Goal: Information Seeking & Learning: Learn about a topic

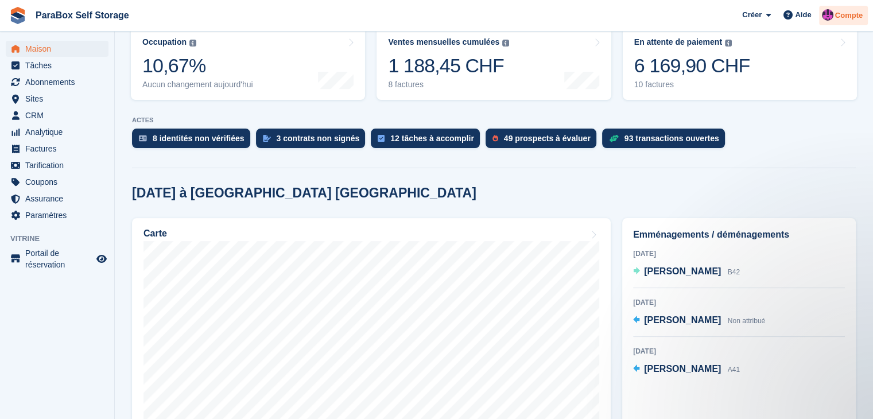
click at [821, 12] on div "Compte" at bounding box center [843, 16] width 49 height 20
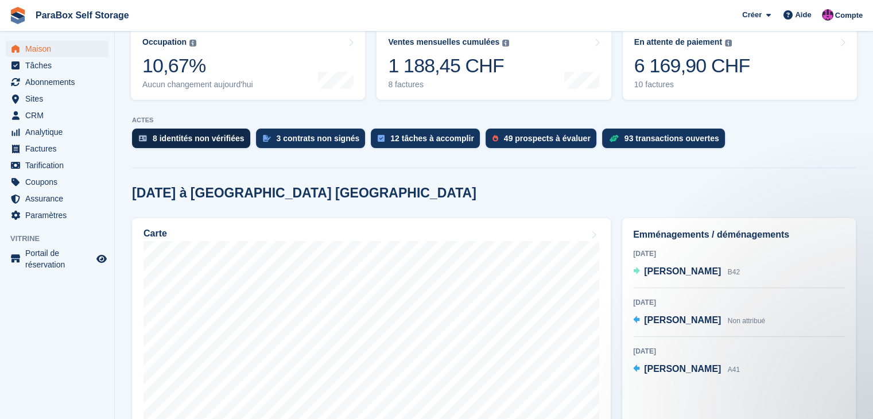
click at [209, 134] on font "8 identités non vérifiées" at bounding box center [199, 138] width 92 height 9
click at [46, 115] on span "CRM" at bounding box center [59, 115] width 69 height 16
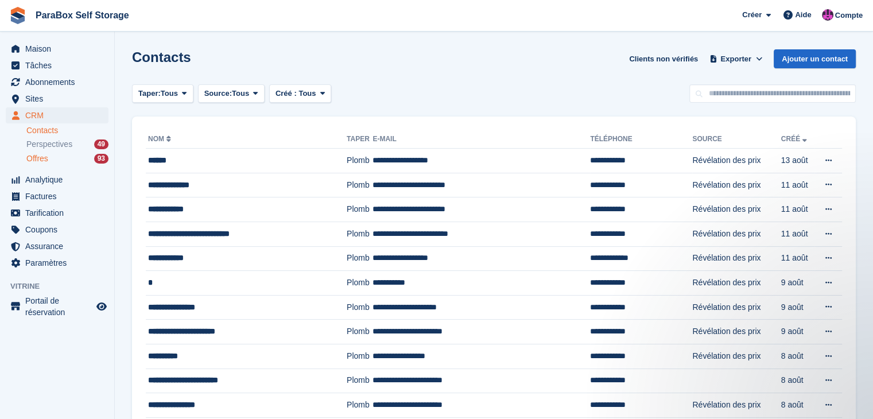
click at [80, 163] on div "Offres 93" at bounding box center [67, 158] width 82 height 11
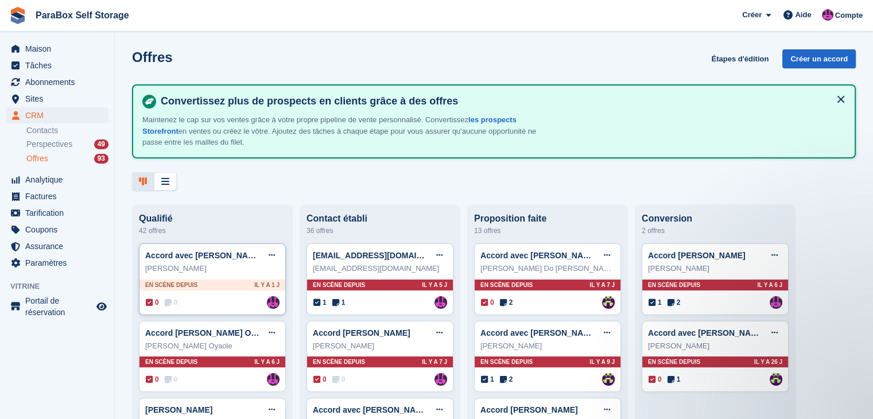
click at [221, 264] on div "Accord avec Michel Ranieri Modifier l'accord Marquer comme gagné Marquer comme …" at bounding box center [212, 255] width 134 height 17
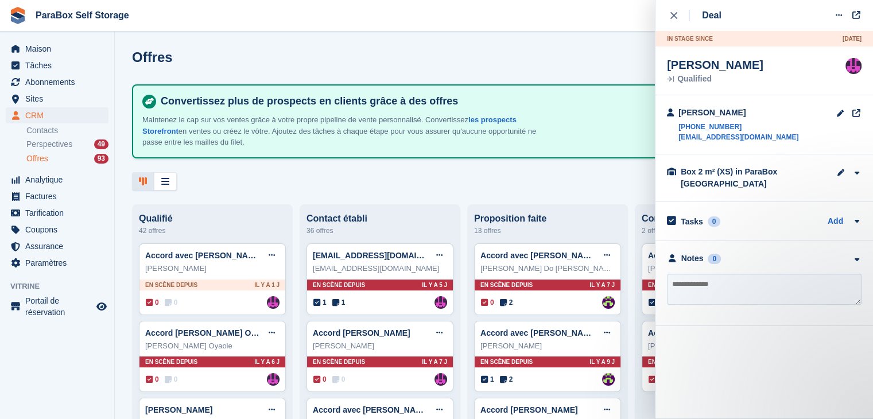
click at [260, 192] on div "Offres Étapes d'édition Créer un accord Convertissez plus de prospects en clien…" at bounding box center [494, 209] width 759 height 419
click at [674, 18] on icon "close" at bounding box center [674, 15] width 7 height 7
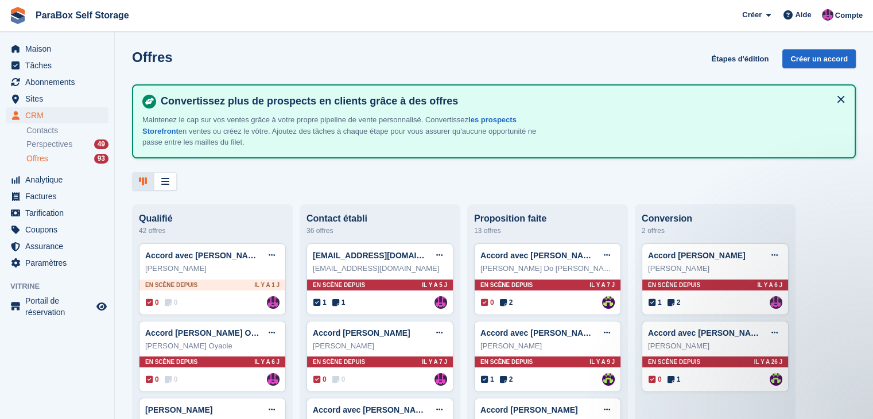
scroll to position [57, 0]
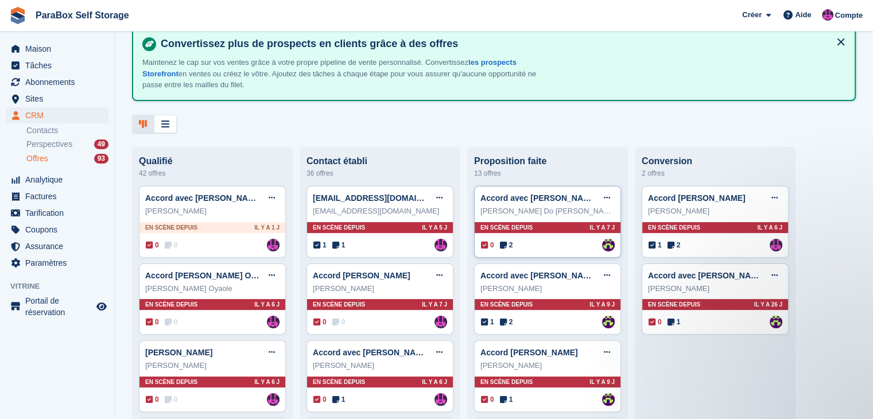
click at [543, 208] on font "Joël Do Carmo Simão" at bounding box center [549, 211] width 137 height 9
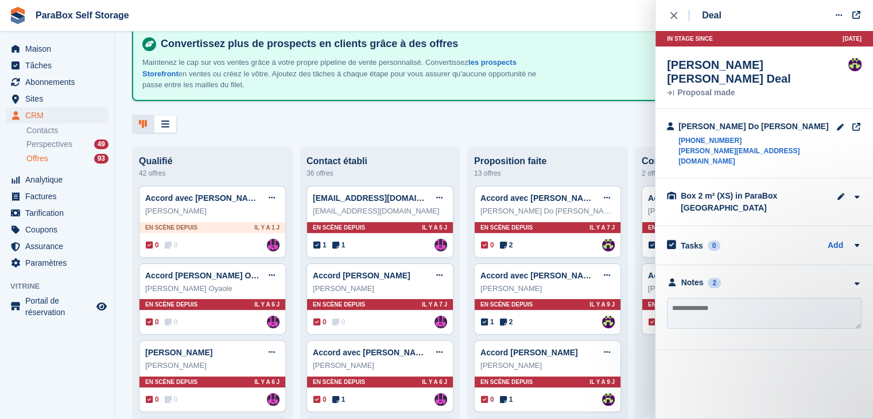
click at [691, 265] on div "**********" at bounding box center [765, 307] width 218 height 85
click at [695, 277] on div "Notes" at bounding box center [693, 283] width 22 height 12
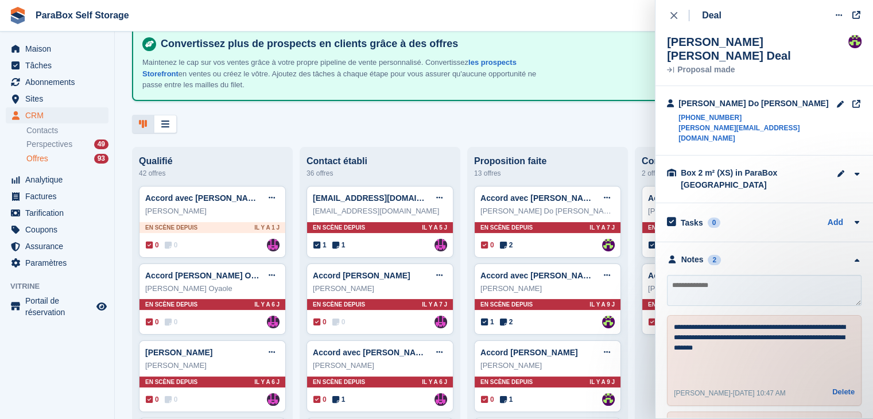
scroll to position [80, 0]
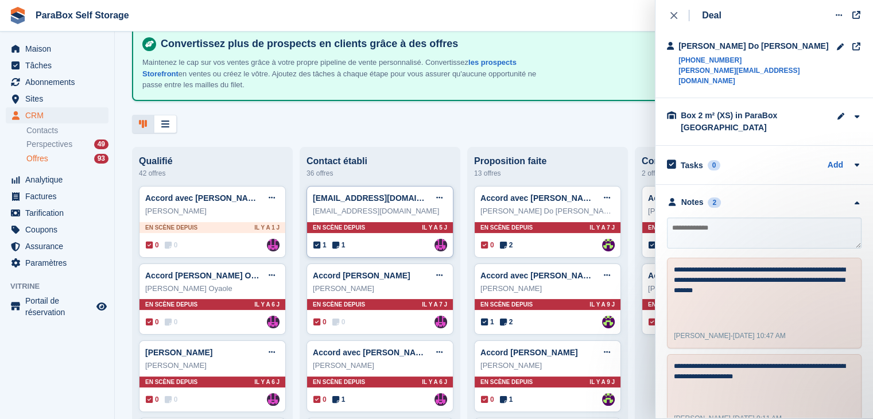
click at [407, 211] on div "ewertonafcanio@gmail.com" at bounding box center [380, 211] width 134 height 11
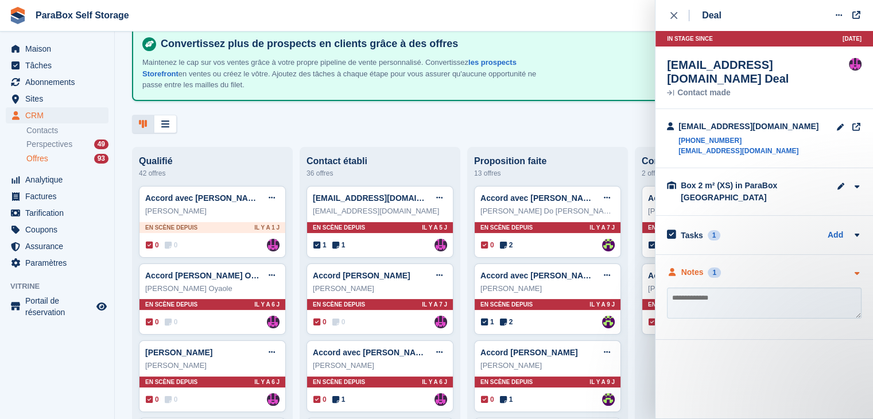
click at [700, 266] on div "Notes" at bounding box center [693, 272] width 22 height 12
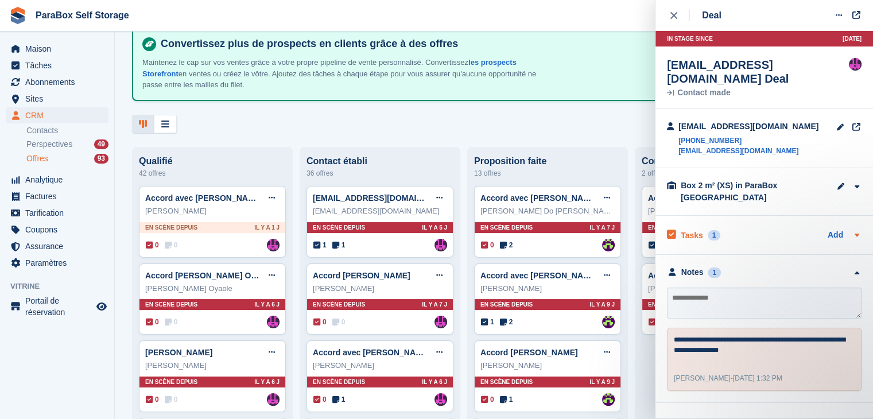
click at [703, 227] on div "Tasks 1" at bounding box center [693, 235] width 53 height 16
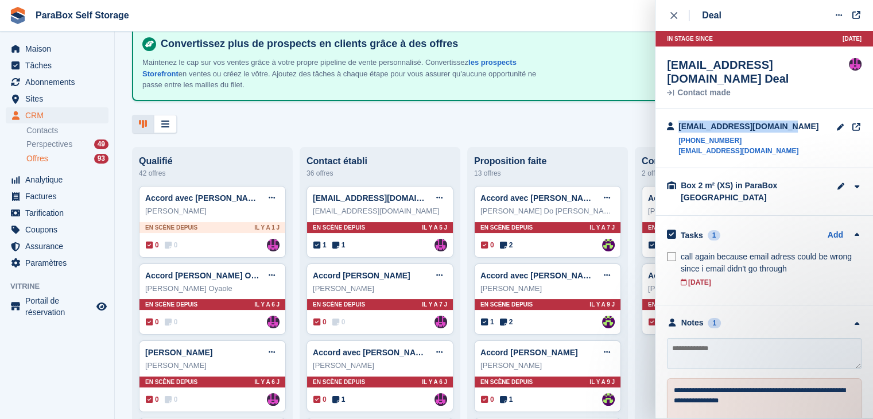
drag, startPoint x: 785, startPoint y: 128, endPoint x: 674, endPoint y: 131, distance: 110.9
click at [674, 131] on div "ewertonafcanio@gmail.com +41796243848 ewertonafcanio@gmail.com" at bounding box center [765, 138] width 218 height 59
copy div "ewertonafcanio@gmail.com"
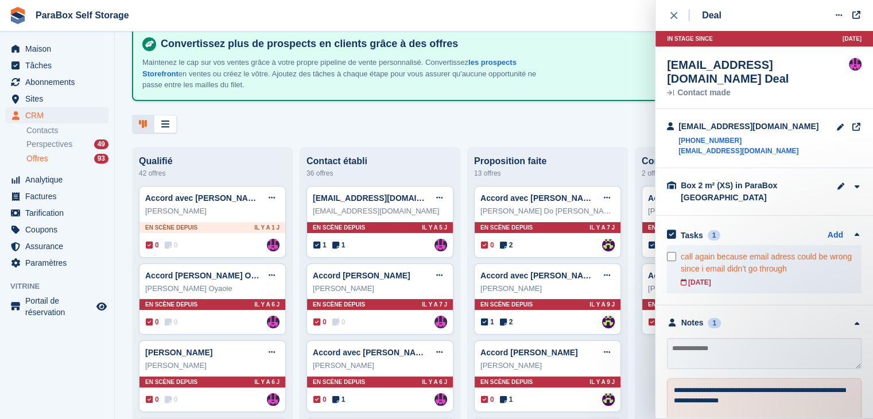
click at [671, 264] on div at bounding box center [674, 269] width 14 height 48
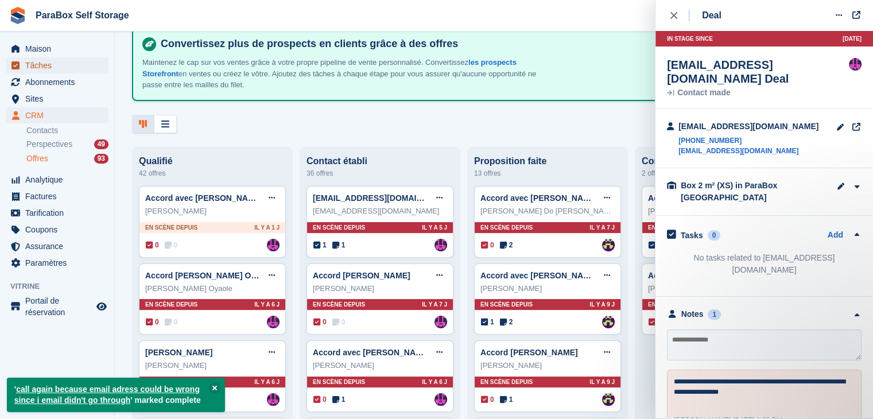
click at [62, 68] on span "Tâches" at bounding box center [59, 65] width 69 height 16
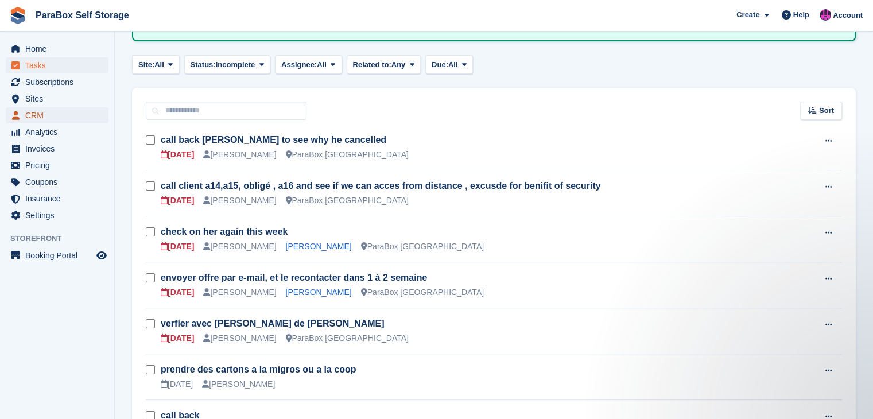
click at [65, 109] on span "CRM" at bounding box center [59, 115] width 69 height 16
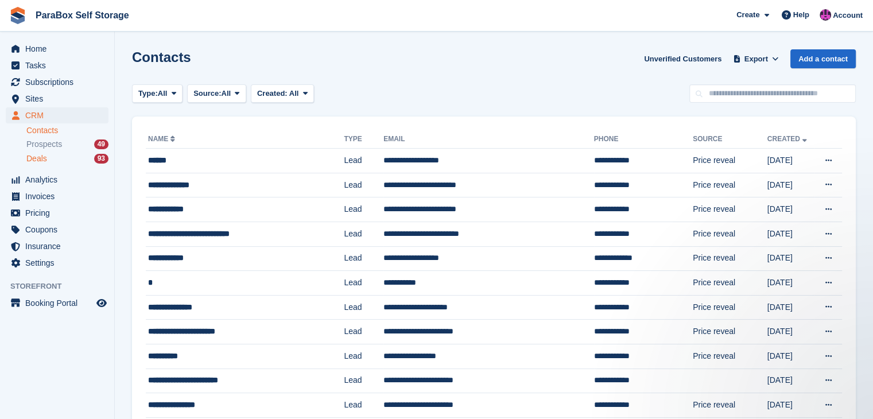
click at [86, 158] on div "Deals 93" at bounding box center [67, 158] width 82 height 11
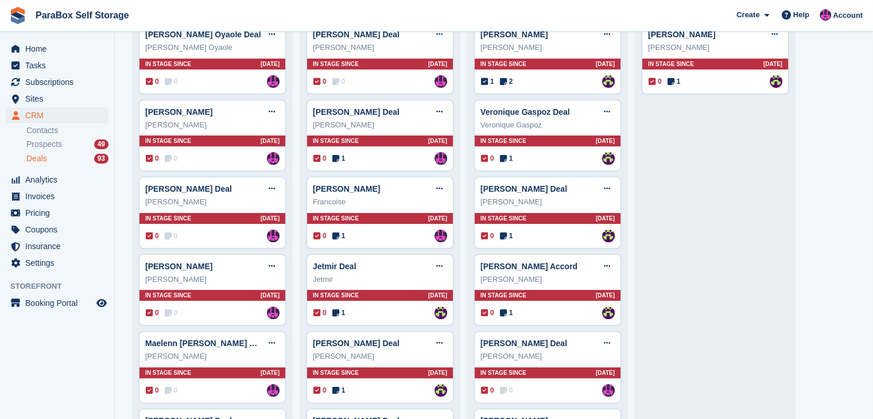
scroll to position [115, 0]
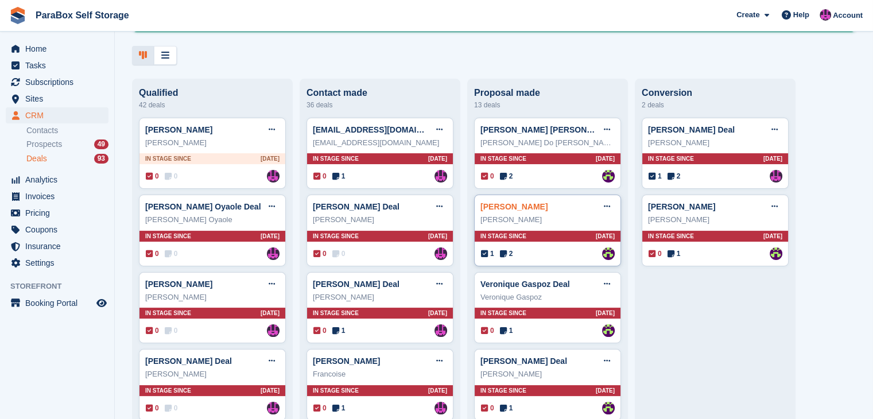
click at [548, 210] on link "Miguel martinez Deal" at bounding box center [514, 206] width 67 height 9
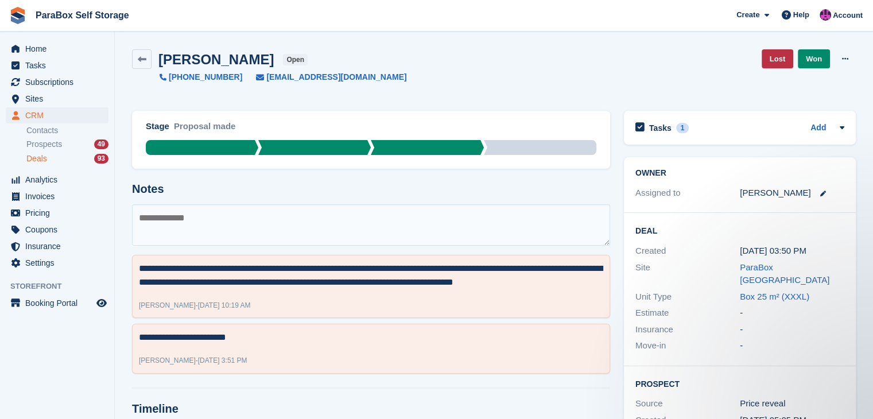
click at [351, 215] on textarea at bounding box center [371, 224] width 478 height 41
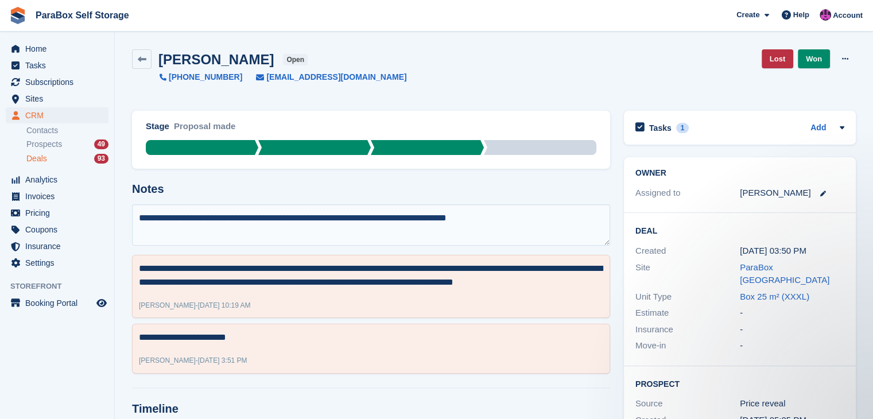
type textarea "**********"
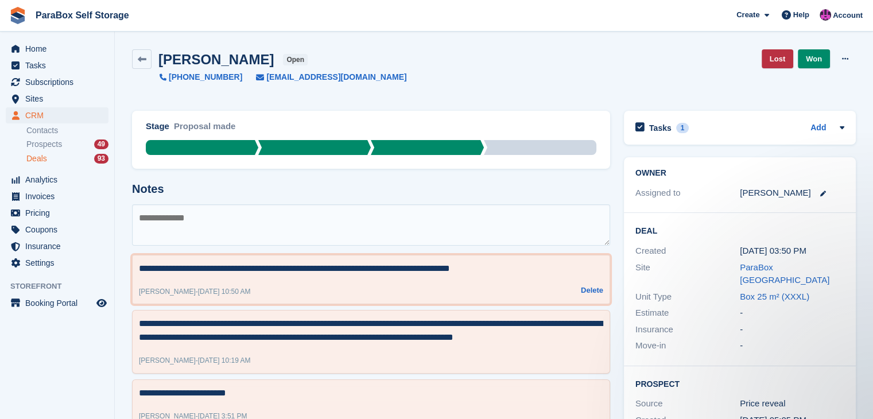
drag, startPoint x: 349, startPoint y: 273, endPoint x: 489, endPoint y: 60, distance: 255.5
click at [598, 293] on button "Delete" at bounding box center [592, 290] width 22 height 11
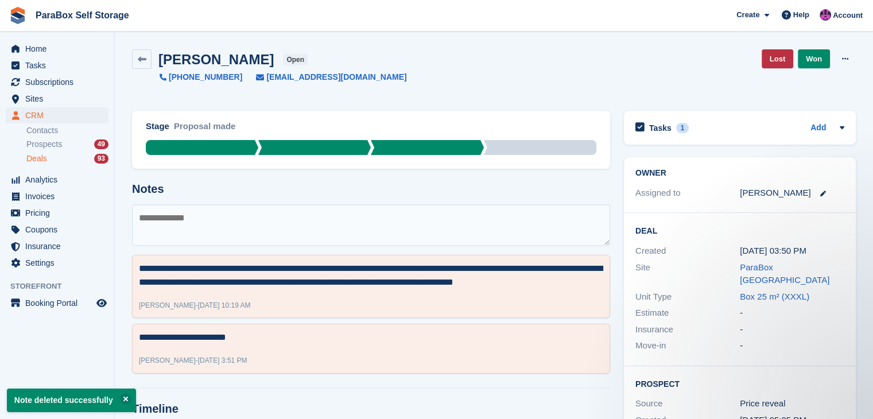
click at [339, 213] on textarea at bounding box center [371, 224] width 478 height 41
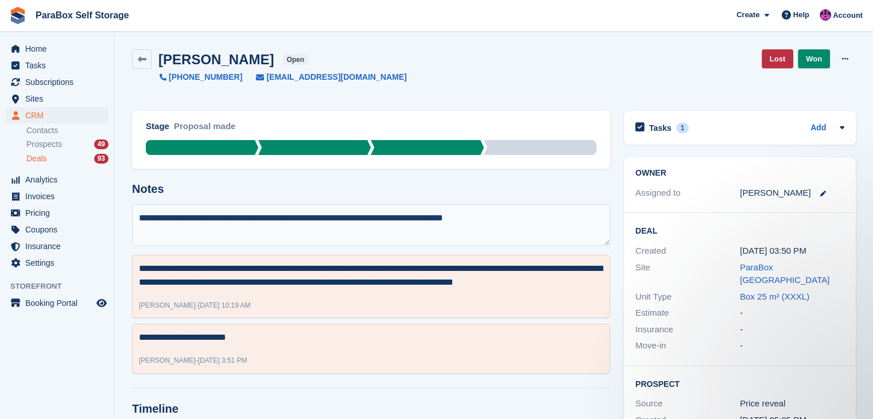
type textarea "**********"
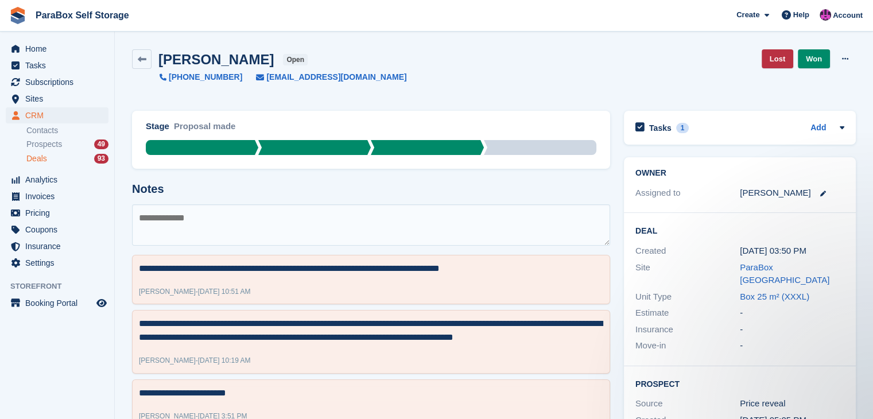
click at [76, 158] on div "Deals 93" at bounding box center [67, 158] width 82 height 11
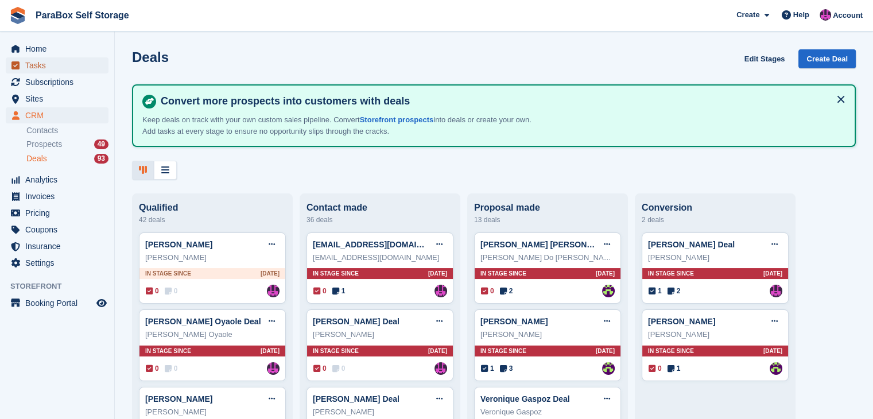
click at [58, 69] on span "Tasks" at bounding box center [59, 65] width 69 height 16
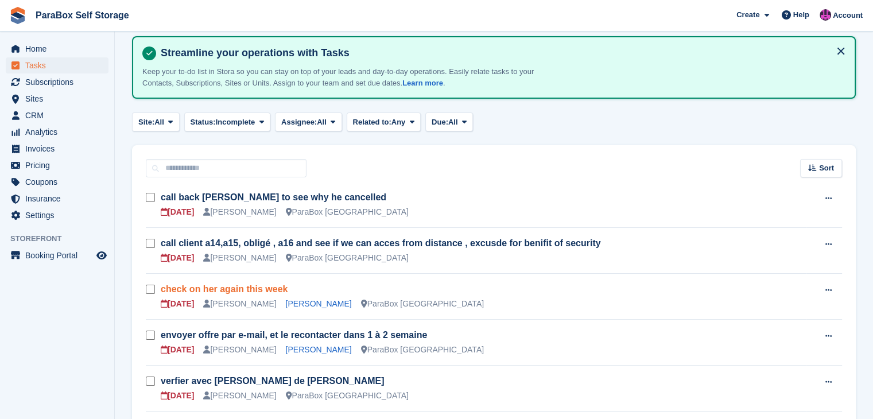
scroll to position [172, 0]
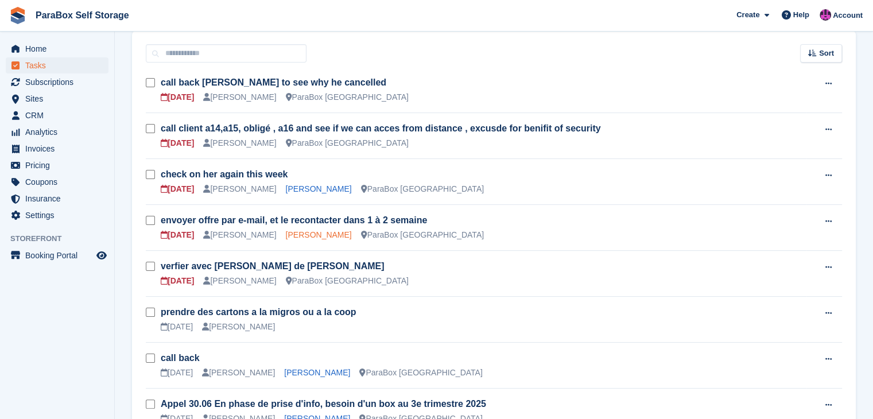
click at [307, 238] on link "Miguel martinez" at bounding box center [319, 234] width 66 height 9
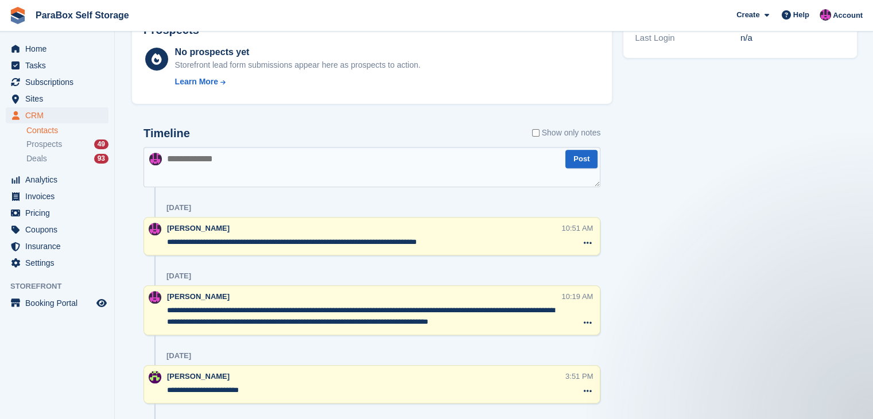
scroll to position [497, 0]
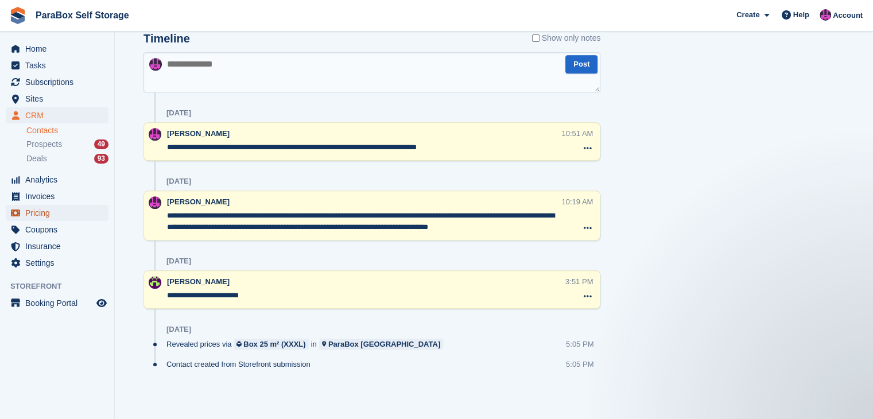
drag, startPoint x: 57, startPoint y: 230, endPoint x: 60, endPoint y: 215, distance: 15.7
click at [60, 215] on span "Pricing" at bounding box center [59, 213] width 69 height 16
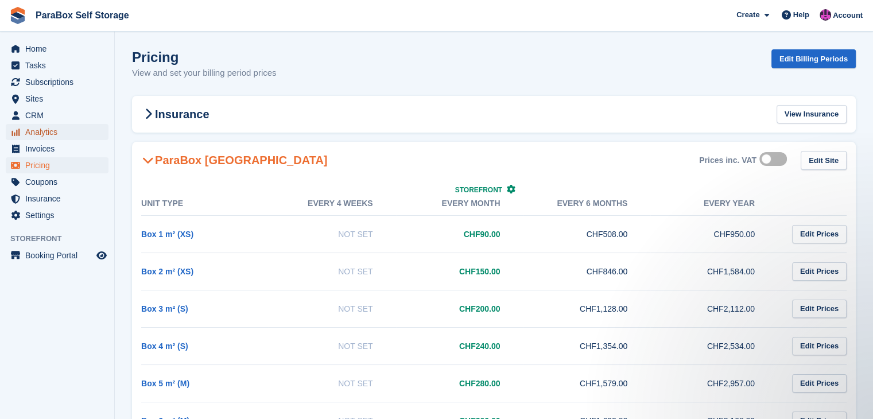
click at [61, 136] on span "Analytics" at bounding box center [59, 132] width 69 height 16
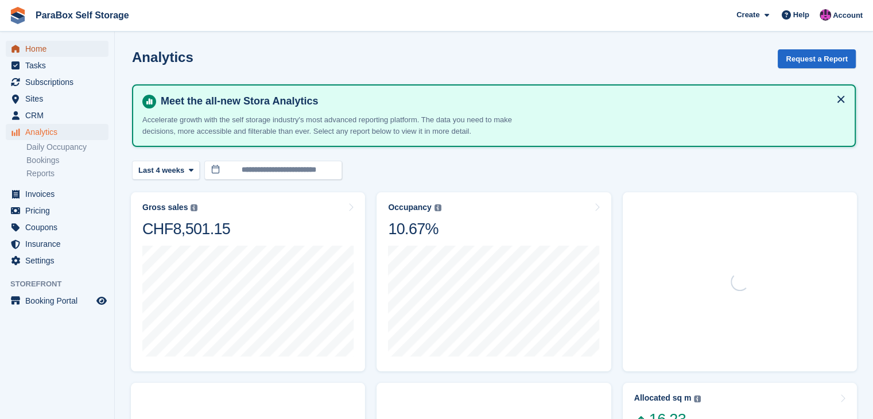
click at [83, 53] on span "Home" at bounding box center [59, 49] width 69 height 16
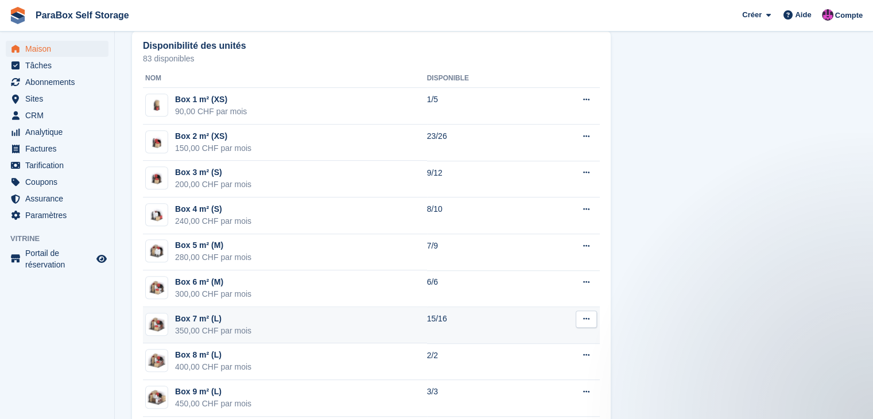
scroll to position [784, 0]
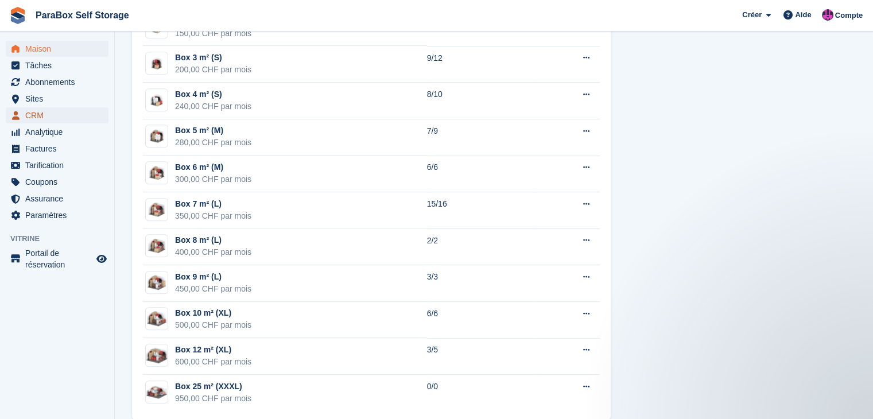
click at [52, 115] on span "CRM" at bounding box center [59, 115] width 69 height 16
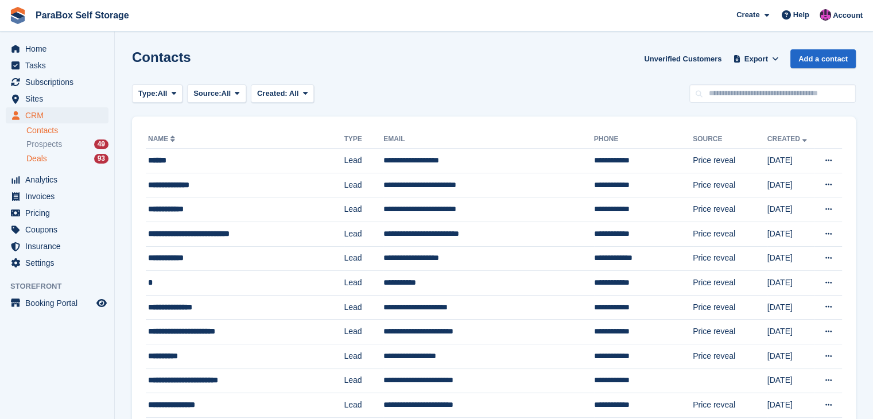
click at [76, 157] on div "Deals 93" at bounding box center [67, 158] width 82 height 11
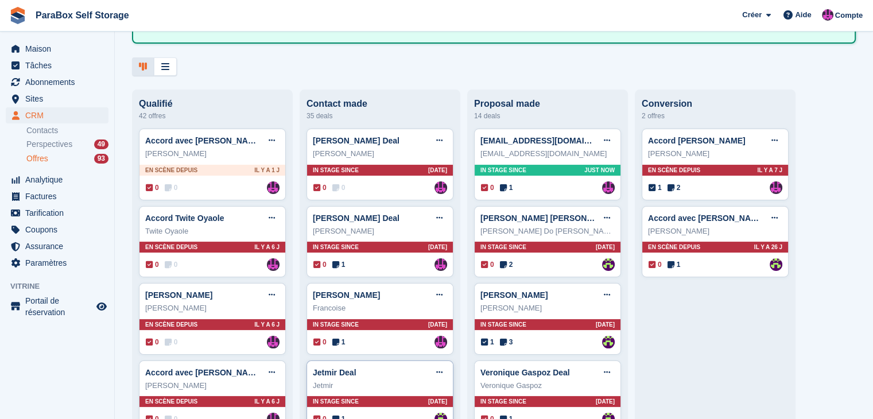
scroll to position [230, 0]
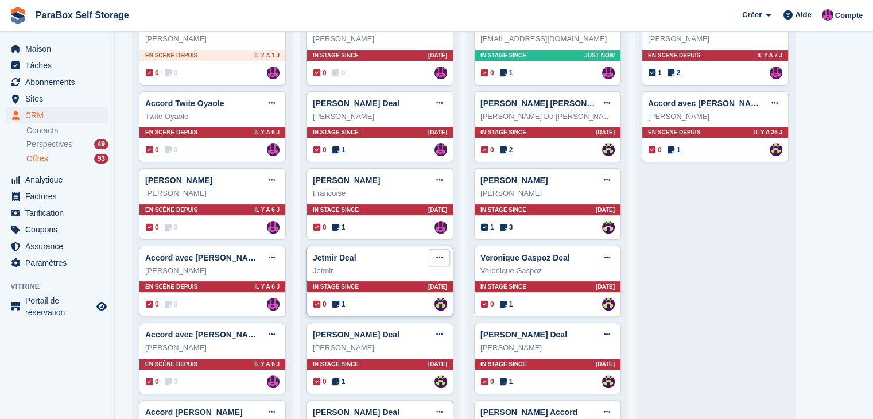
click at [444, 261] on button at bounding box center [439, 257] width 21 height 17
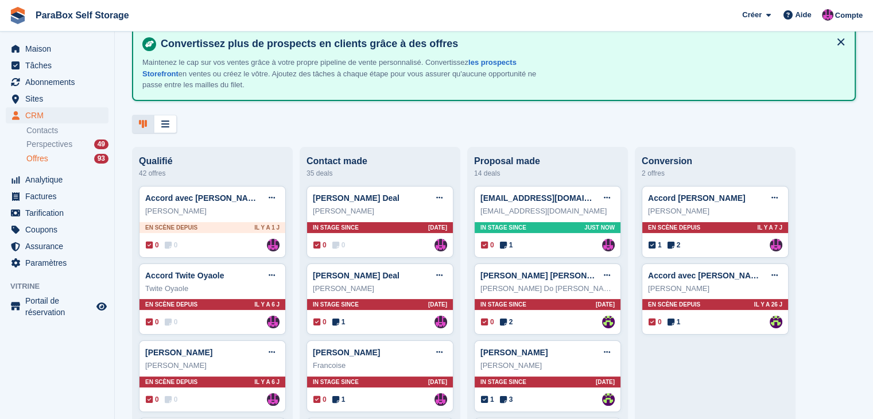
scroll to position [115, 0]
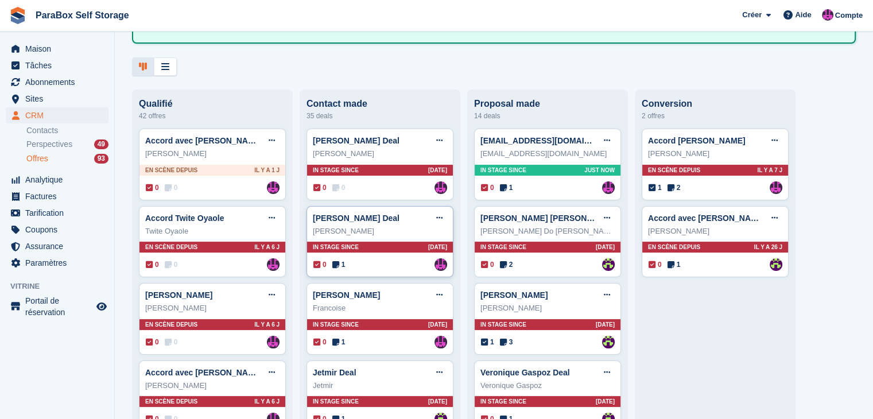
click at [343, 269] on span "1" at bounding box center [339, 265] width 13 height 10
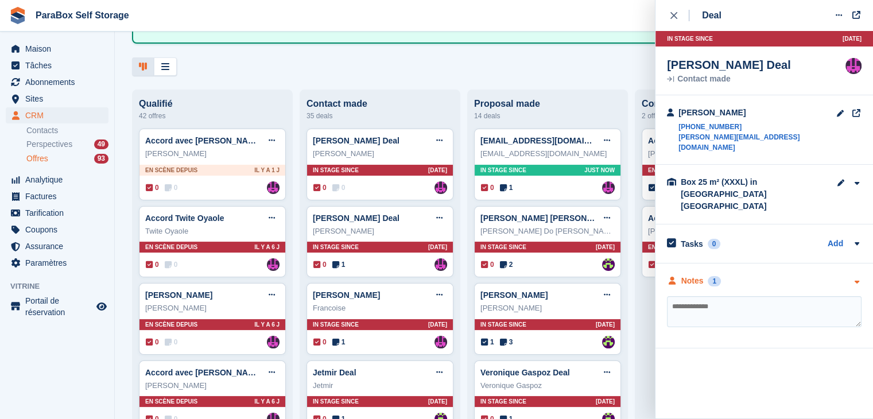
click at [705, 275] on div "Notes 1" at bounding box center [694, 281] width 54 height 12
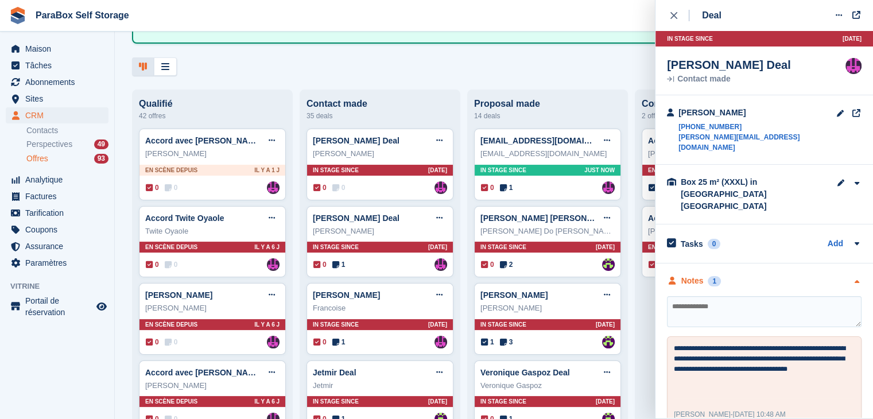
click at [701, 275] on div "Notes" at bounding box center [693, 281] width 22 height 12
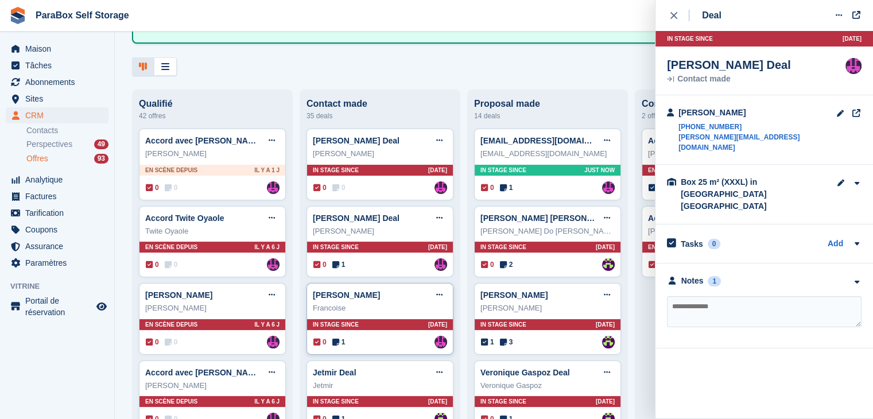
click at [342, 343] on span "1" at bounding box center [339, 342] width 13 height 10
click at [691, 275] on div "Notes" at bounding box center [693, 281] width 22 height 12
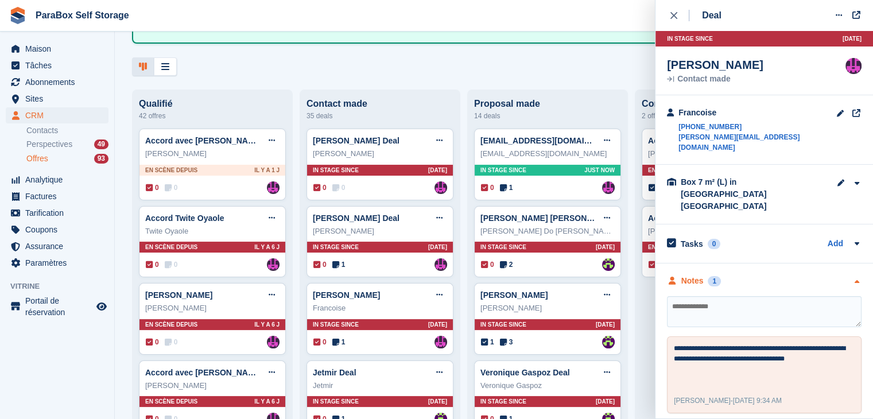
click at [709, 276] on div "1" at bounding box center [714, 281] width 13 height 10
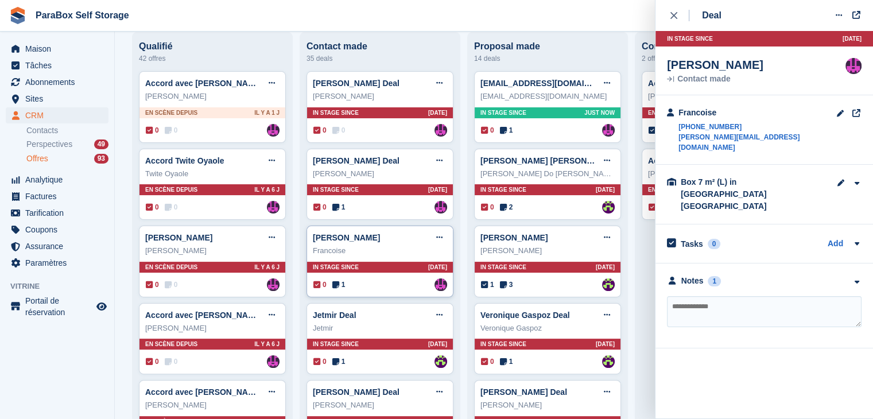
scroll to position [230, 0]
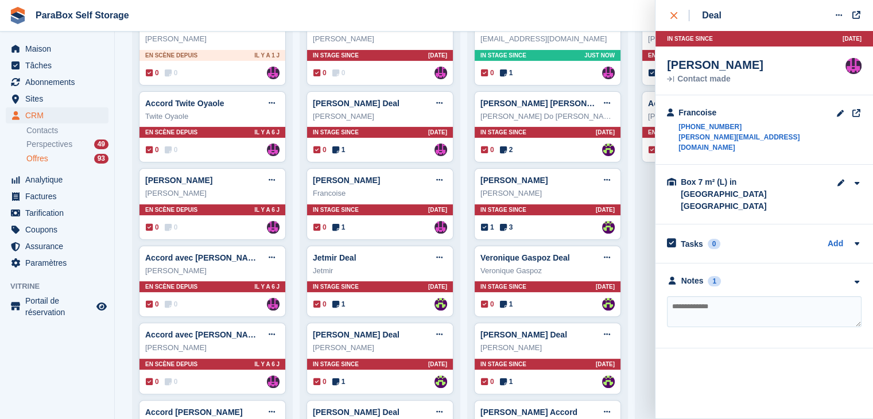
click at [677, 20] on div "close" at bounding box center [680, 15] width 19 height 11
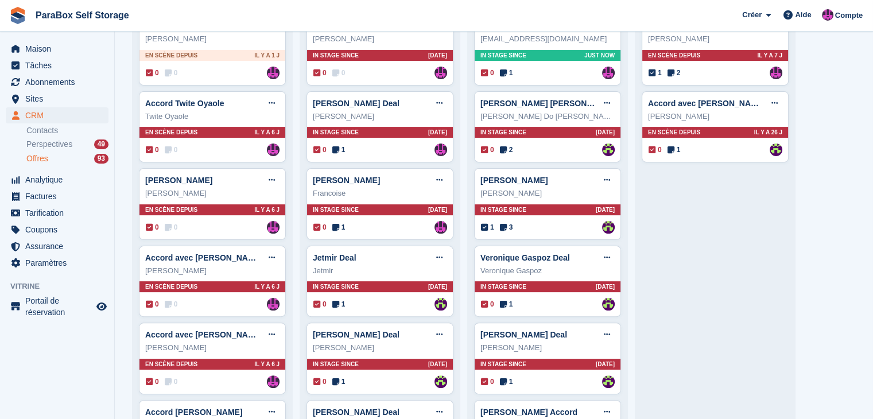
scroll to position [172, 0]
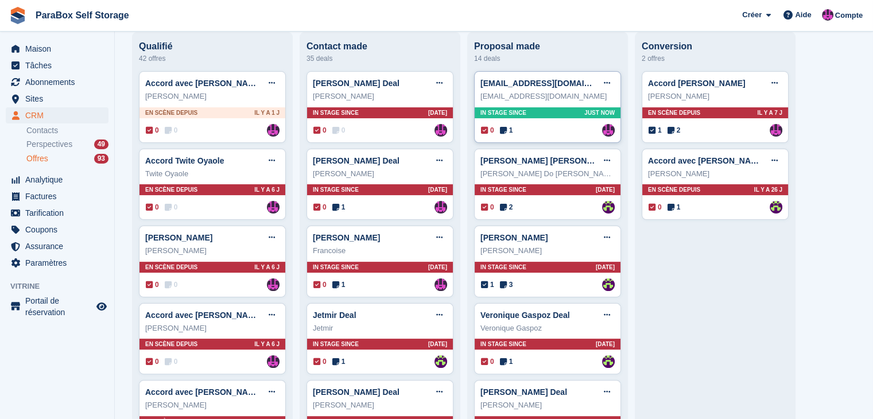
click at [505, 134] on icon at bounding box center [503, 130] width 7 height 8
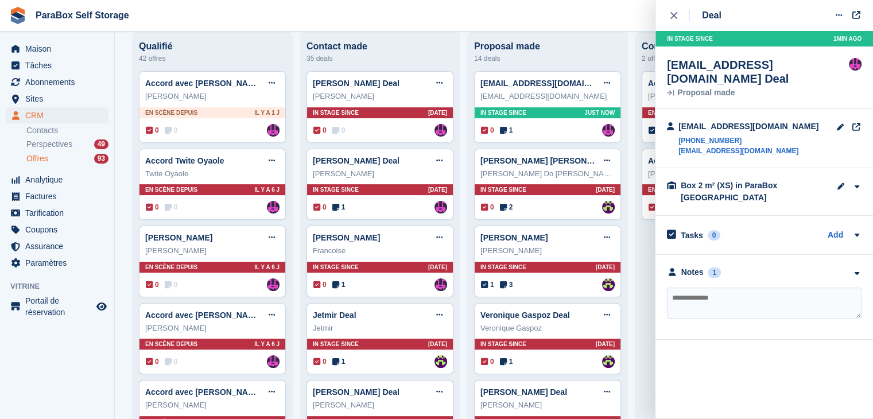
click at [710, 265] on div "**********" at bounding box center [765, 297] width 218 height 85
click at [701, 266] on div "Notes" at bounding box center [693, 272] width 22 height 12
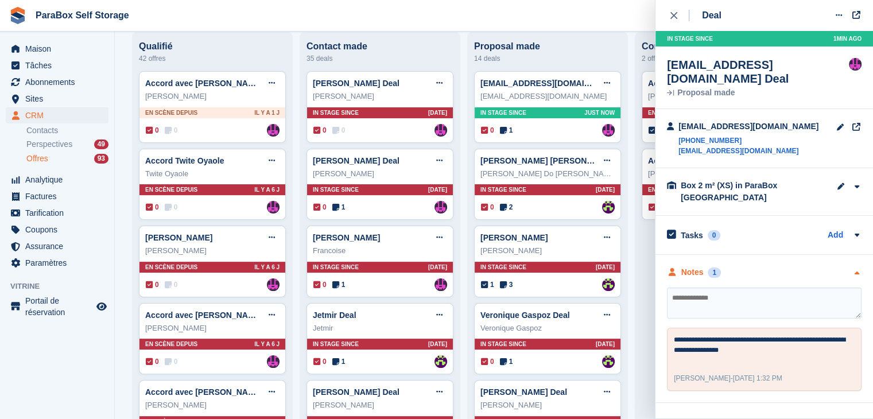
click at [706, 266] on div "Notes 1" at bounding box center [694, 272] width 54 height 12
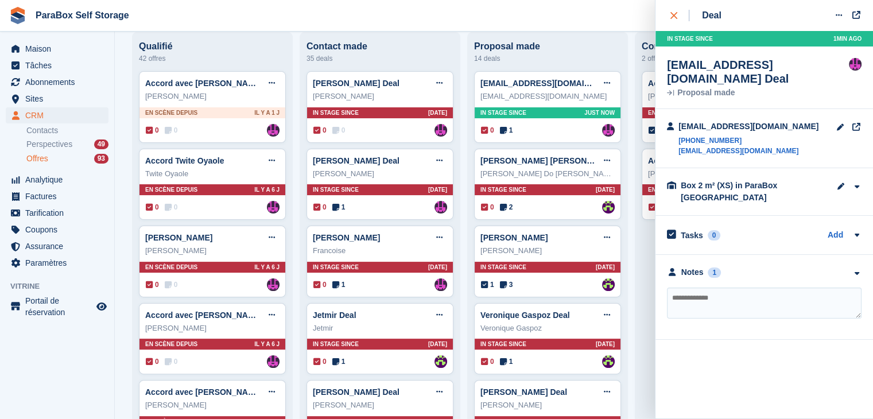
click at [672, 24] on button "close" at bounding box center [680, 15] width 26 height 31
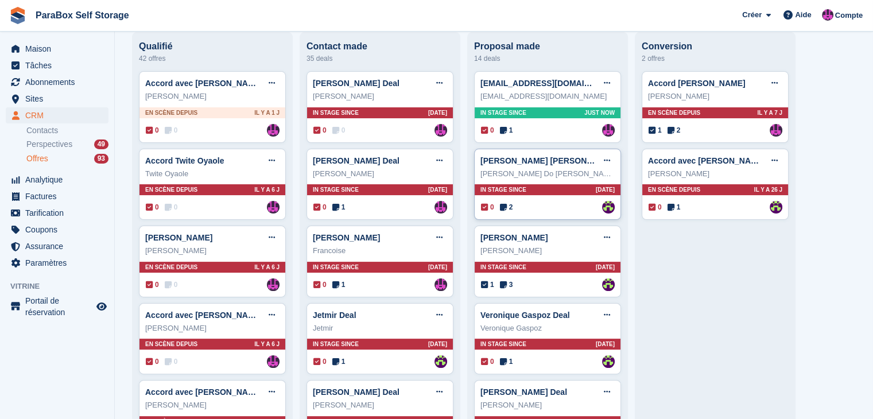
click at [510, 209] on span "2" at bounding box center [506, 207] width 13 height 10
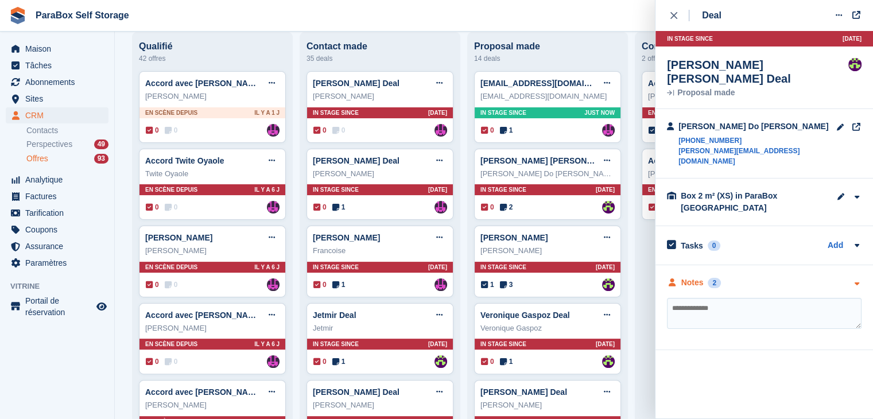
click at [699, 277] on div "Notes" at bounding box center [693, 283] width 22 height 12
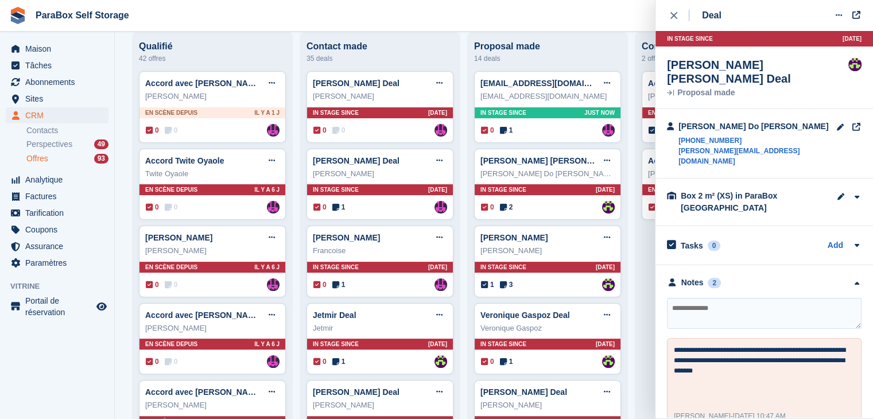
scroll to position [57, 0]
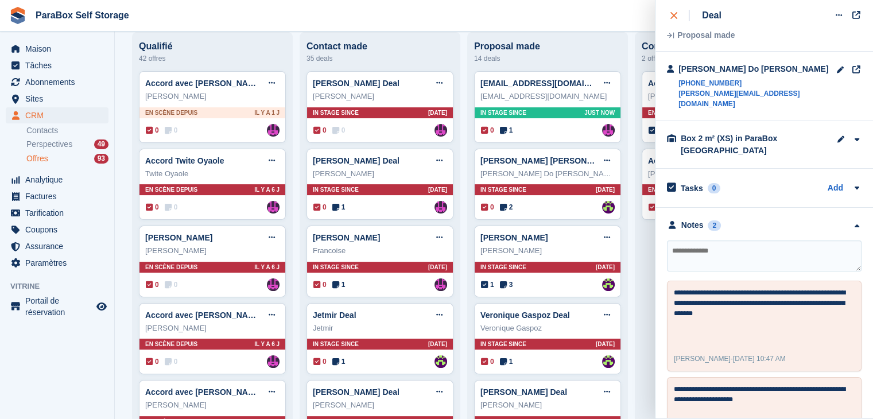
click at [682, 17] on div "close" at bounding box center [680, 15] width 19 height 11
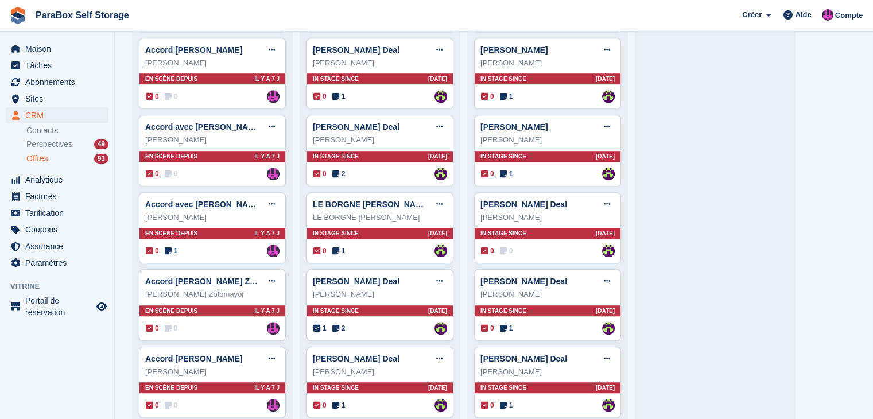
scroll to position [861, 0]
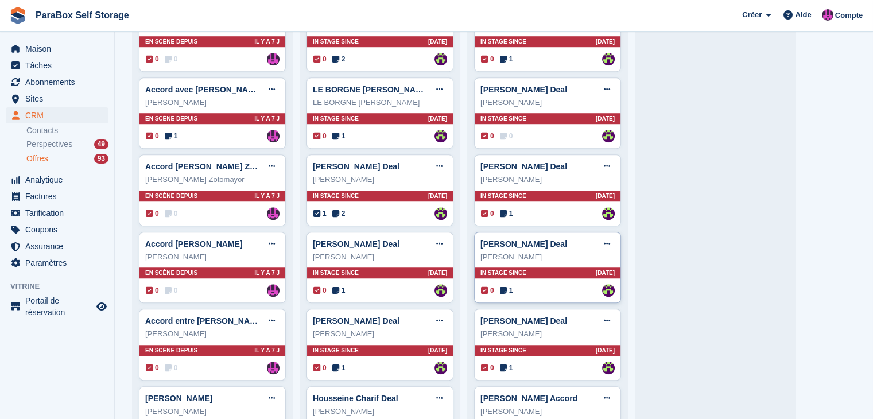
click at [508, 293] on div "0 1 Assigned to JULIEN DE WECK" at bounding box center [548, 290] width 134 height 13
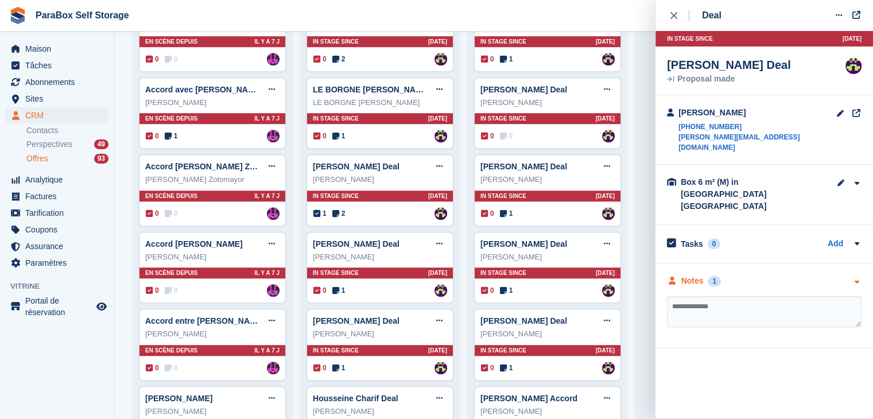
click at [695, 275] on div "Notes" at bounding box center [693, 281] width 22 height 12
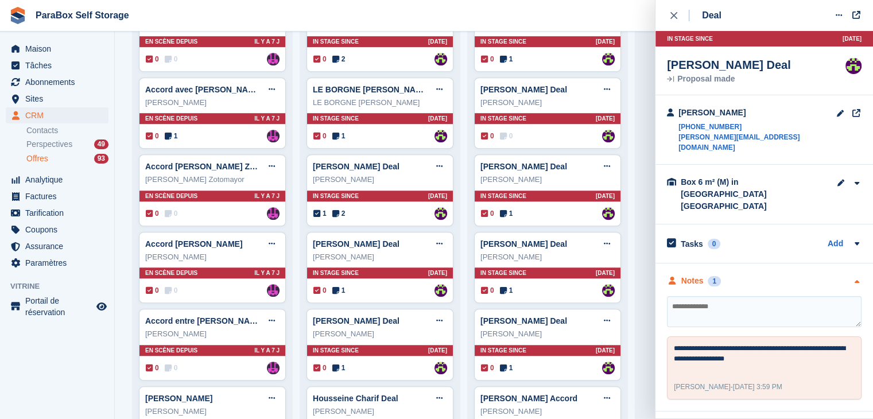
click at [695, 275] on div "Notes" at bounding box center [693, 281] width 22 height 12
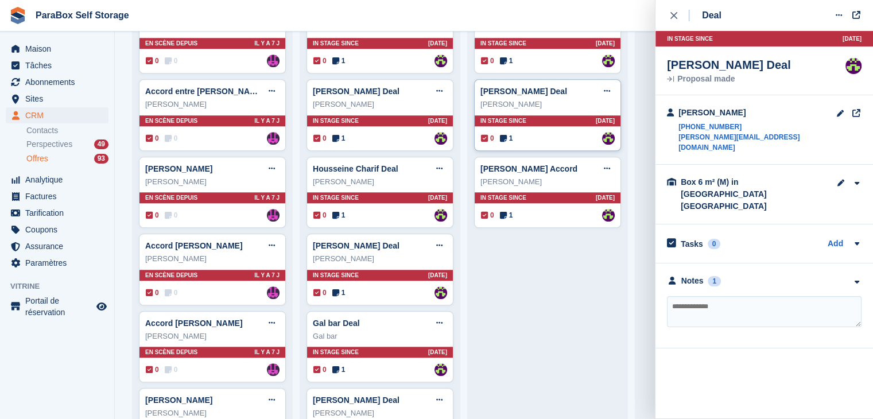
scroll to position [976, 0]
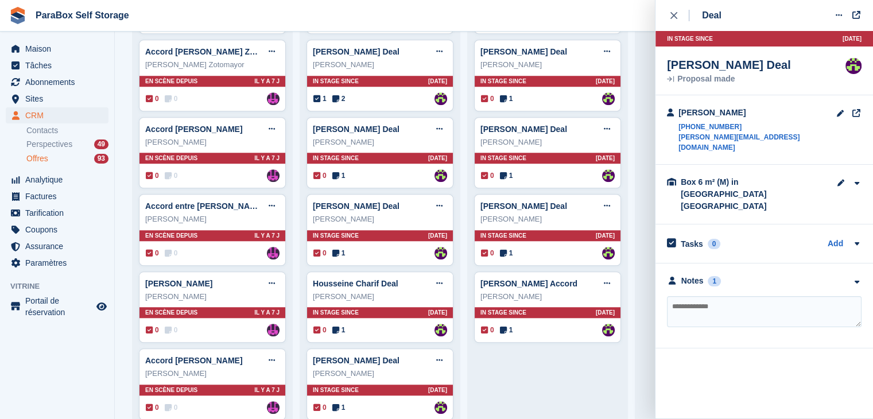
click at [671, 22] on button "close" at bounding box center [680, 15] width 26 height 31
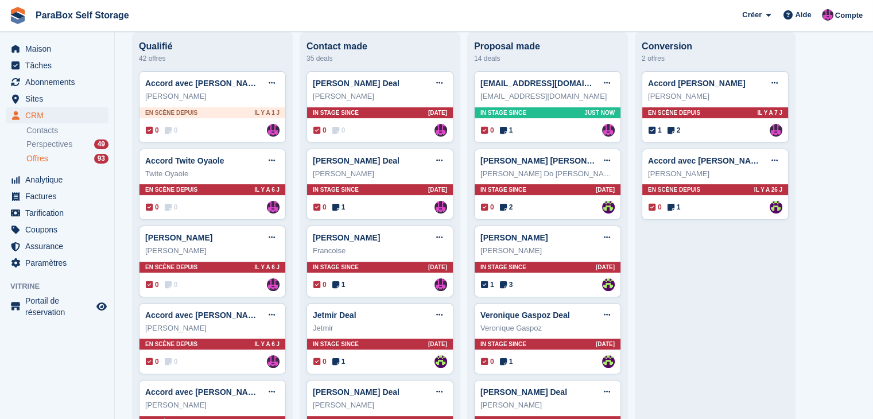
scroll to position [57, 0]
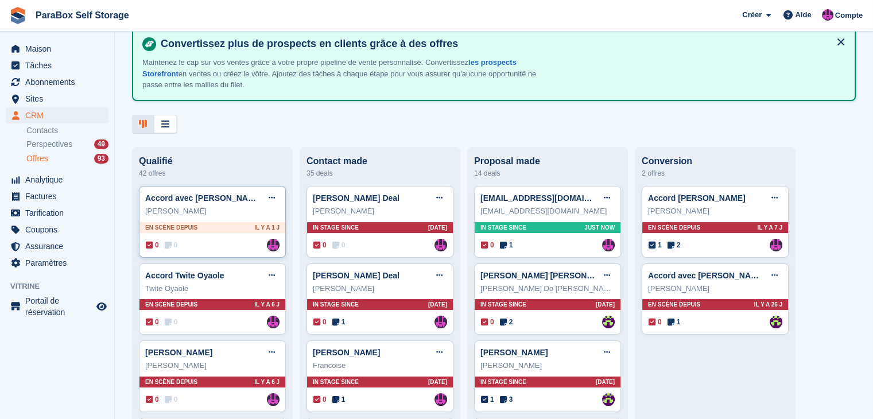
click at [227, 214] on div "Michel Ranieri" at bounding box center [212, 211] width 134 height 11
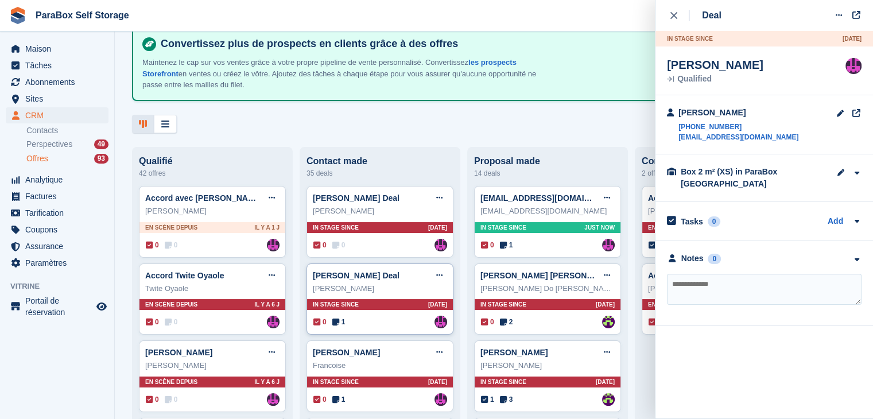
click at [365, 335] on div "Adrien Zucchello Deal Edit deal Mark as won Mark as lost Delete deal Adrien Zuc…" at bounding box center [380, 300] width 147 height 72
click at [368, 354] on div "Francoise Deal Edit deal Mark as won Mark as lost Delete deal" at bounding box center [380, 352] width 134 height 17
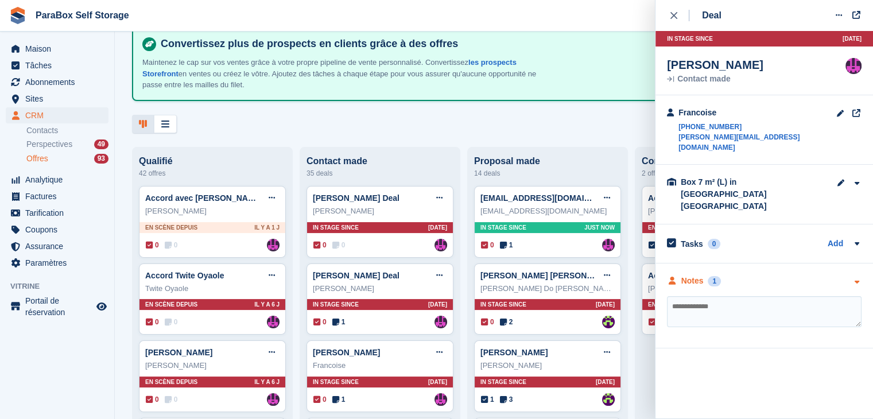
click at [694, 275] on div "Notes" at bounding box center [693, 281] width 22 height 12
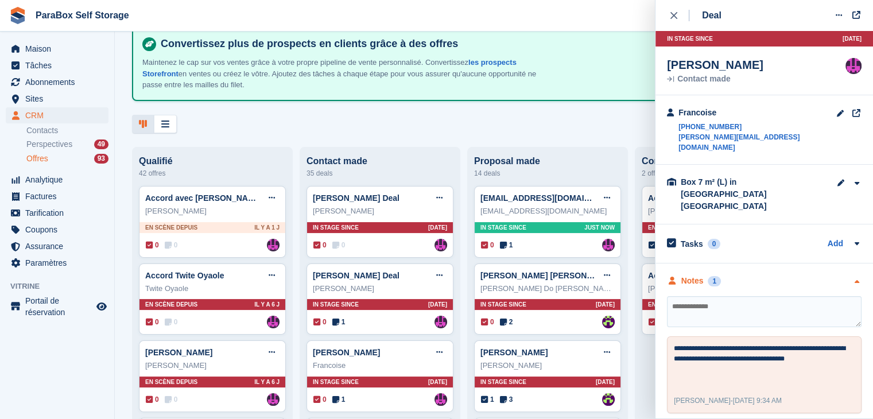
click at [859, 279] on icon "button" at bounding box center [857, 282] width 10 height 7
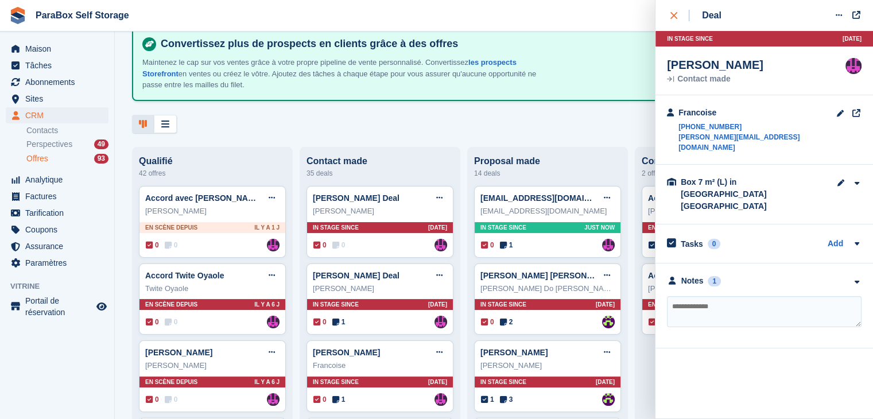
click at [670, 27] on button "close" at bounding box center [680, 15] width 26 height 31
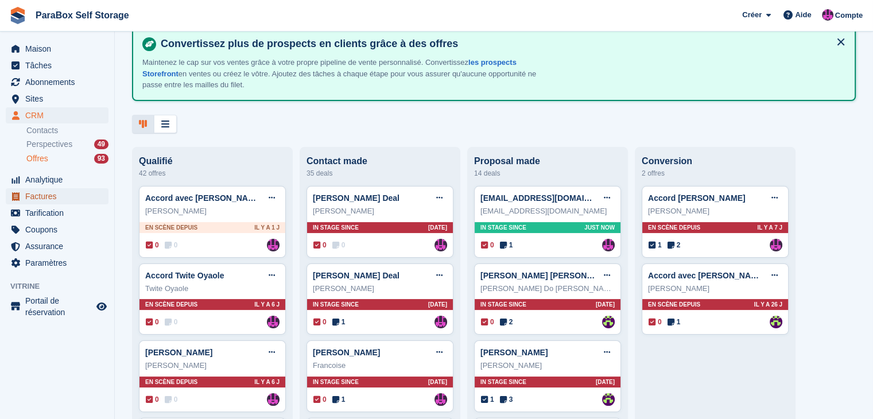
click at [58, 192] on span "Factures" at bounding box center [59, 196] width 69 height 16
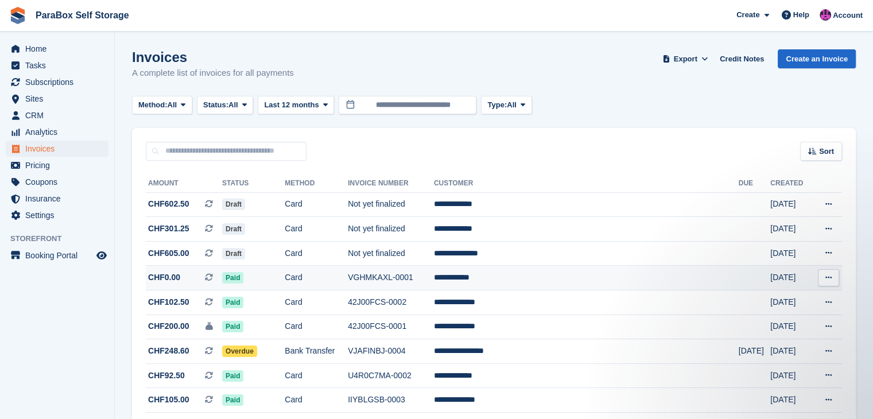
scroll to position [115, 0]
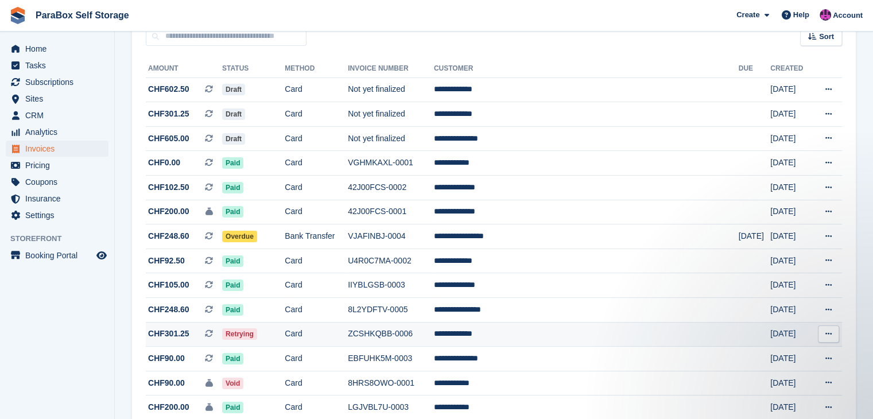
drag, startPoint x: 278, startPoint y: 331, endPoint x: 279, endPoint y: 338, distance: 7.0
click at [279, 337] on td "Retrying" at bounding box center [253, 334] width 63 height 25
click at [544, 337] on td "**********" at bounding box center [586, 334] width 305 height 25
click at [528, 336] on td "**********" at bounding box center [586, 334] width 305 height 25
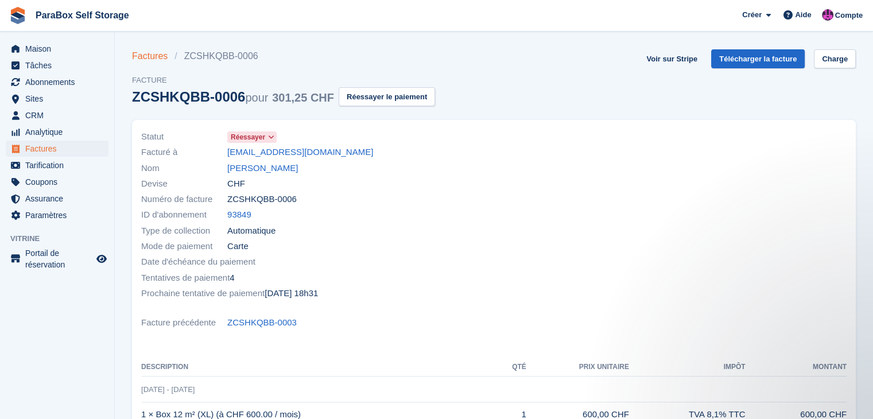
click at [153, 58] on font "Factures" at bounding box center [150, 56] width 36 height 10
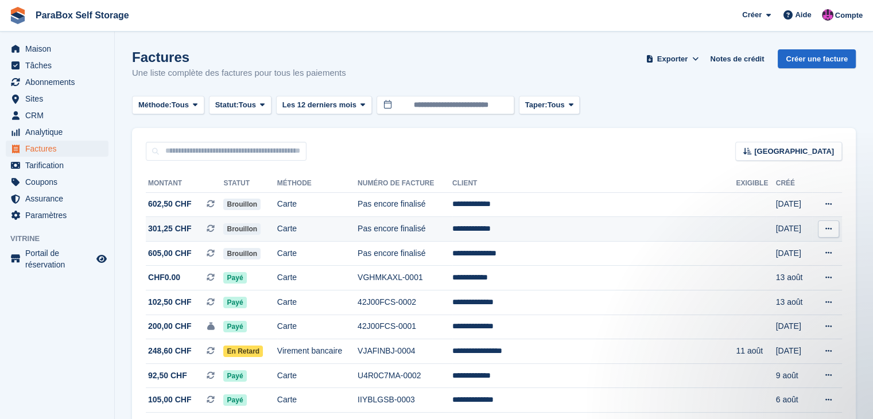
click at [204, 231] on span "301,25 CHF This is a recurring subscription invoice." at bounding box center [185, 229] width 78 height 12
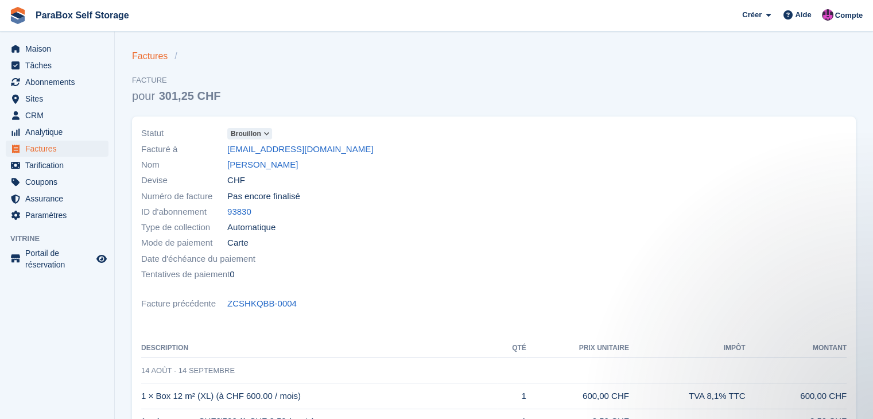
click at [154, 59] on font "Factures" at bounding box center [150, 56] width 36 height 10
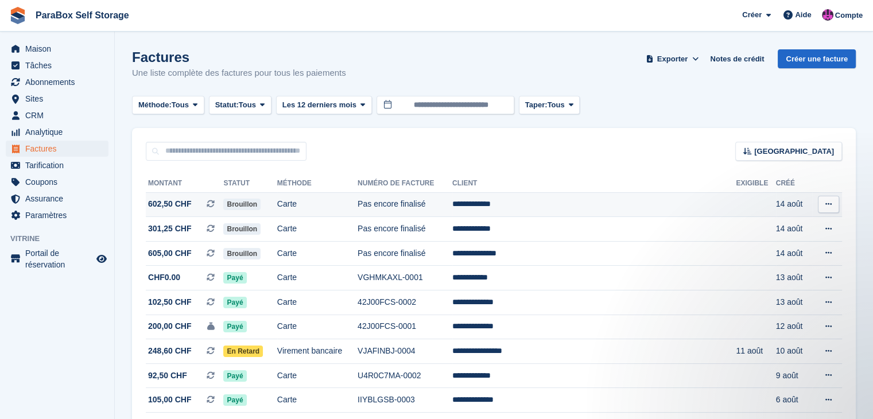
click at [176, 212] on td "602,50 CHF This is a recurring subscription invoice." at bounding box center [185, 204] width 78 height 25
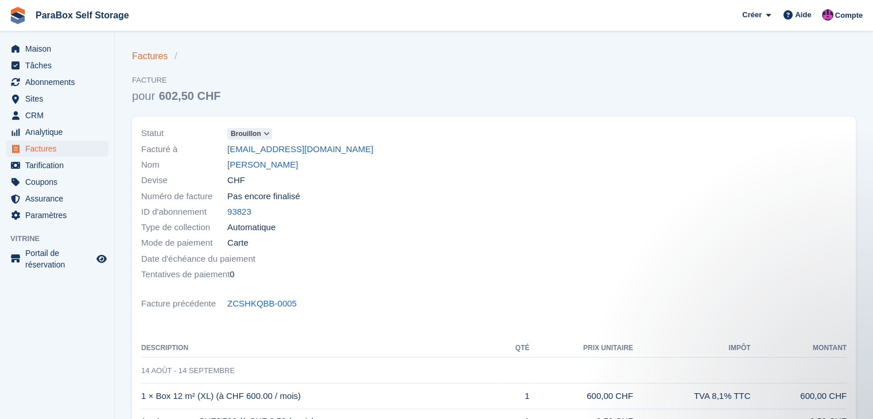
click at [134, 53] on font "Factures" at bounding box center [150, 56] width 36 height 10
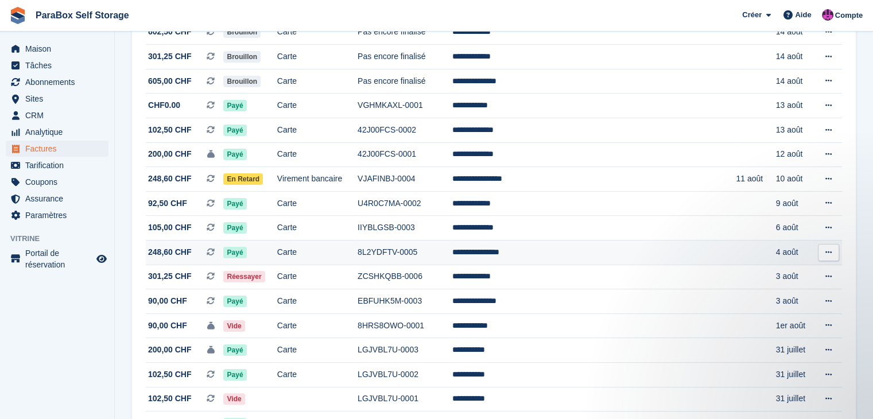
scroll to position [115, 0]
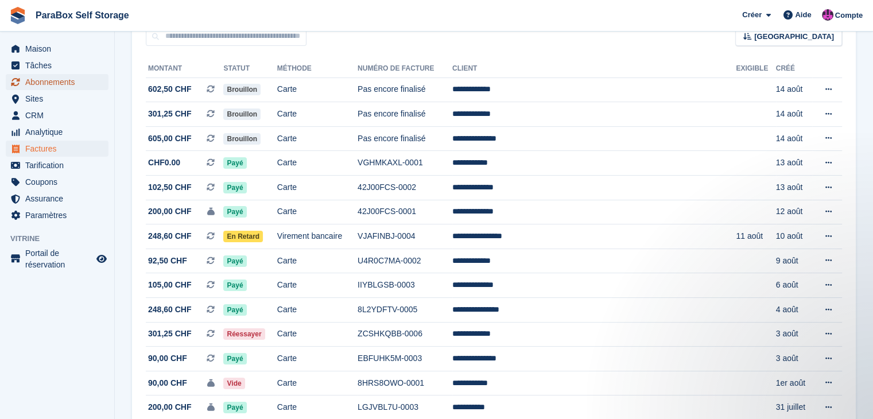
click at [48, 86] on font "Abonnements" at bounding box center [49, 82] width 49 height 9
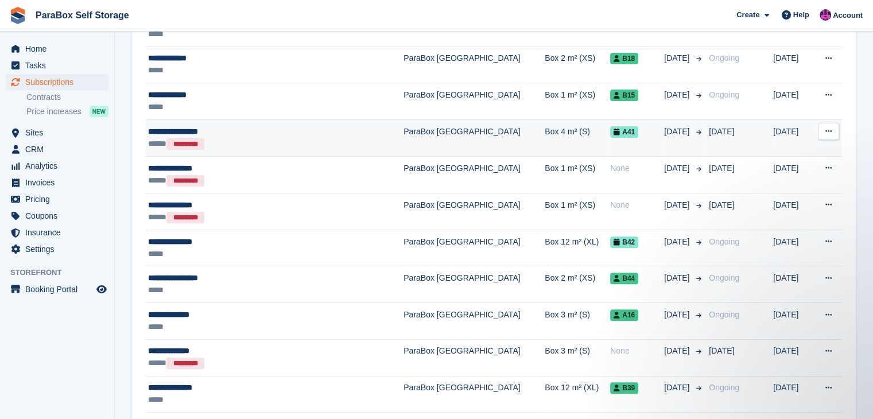
scroll to position [345, 0]
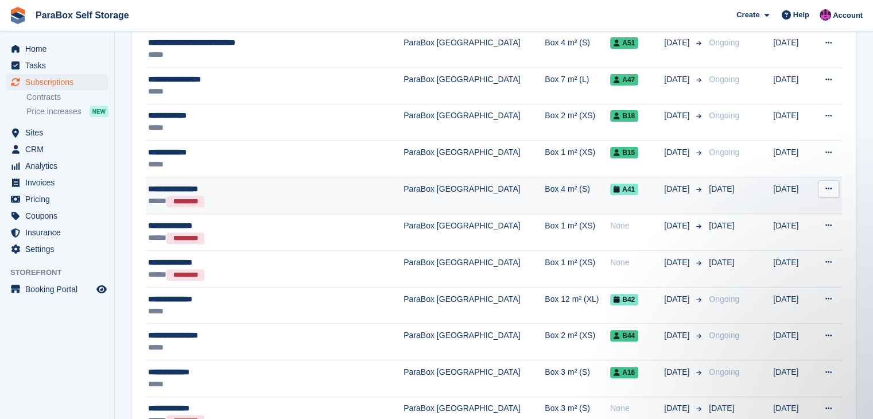
click at [545, 195] on td "Box 4 m² (S)" at bounding box center [577, 195] width 65 height 37
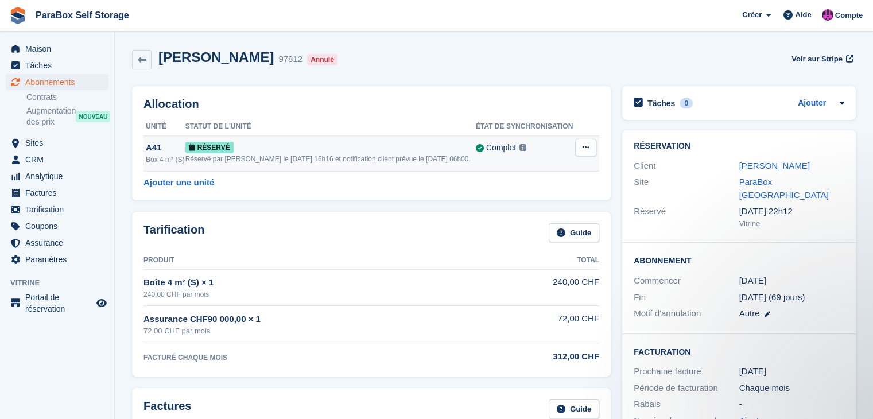
click at [590, 150] on button at bounding box center [585, 147] width 21 height 17
click at [529, 202] on font "Désallouer" at bounding box center [516, 204] width 41 height 9
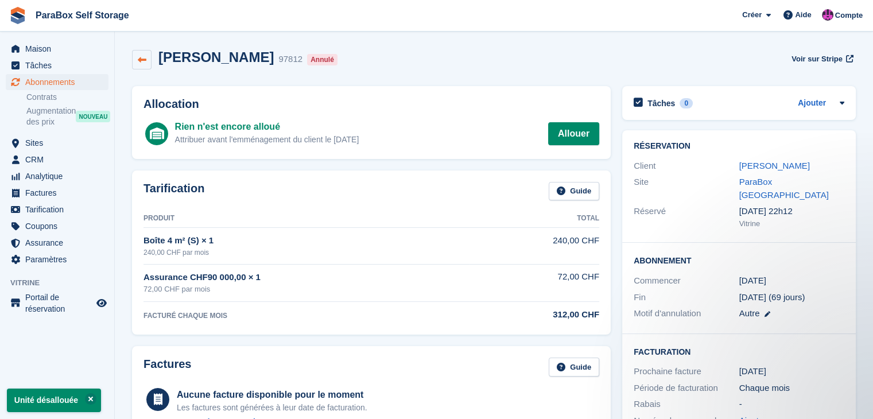
click at [144, 60] on icon at bounding box center [142, 60] width 9 height 9
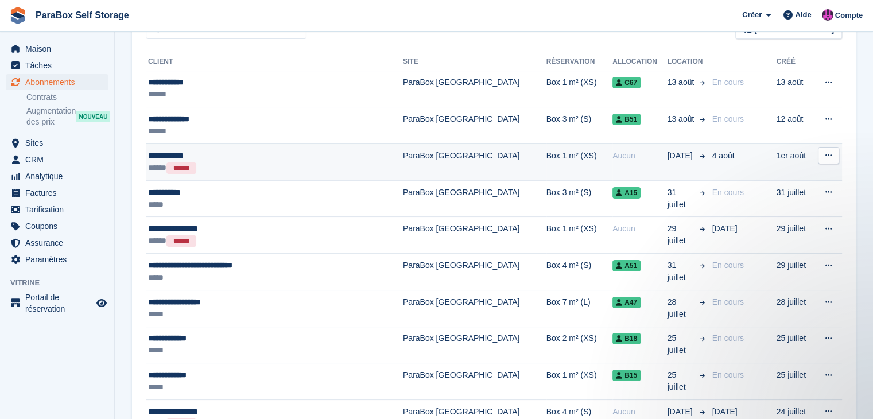
scroll to position [64, 0]
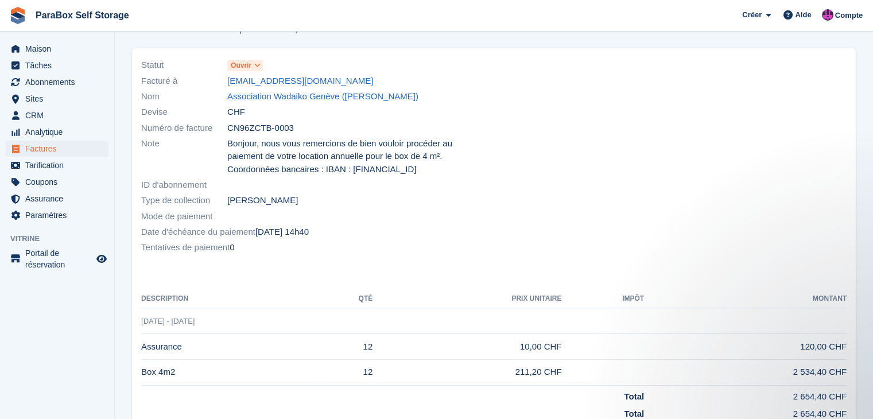
scroll to position [11, 0]
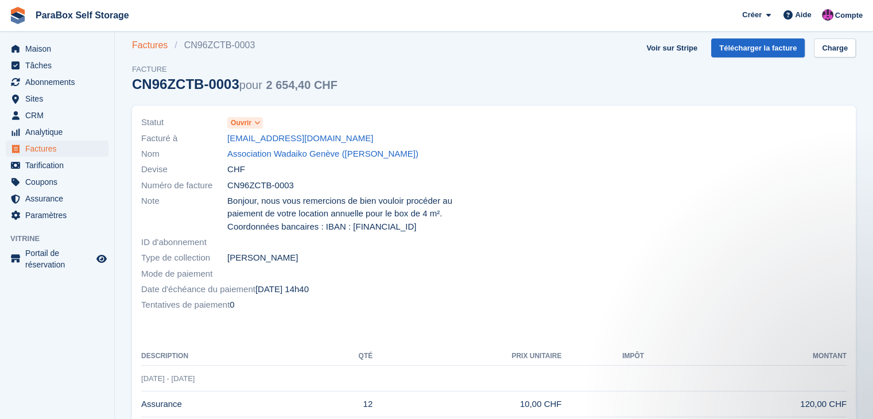
click at [149, 44] on font "Factures" at bounding box center [150, 45] width 36 height 10
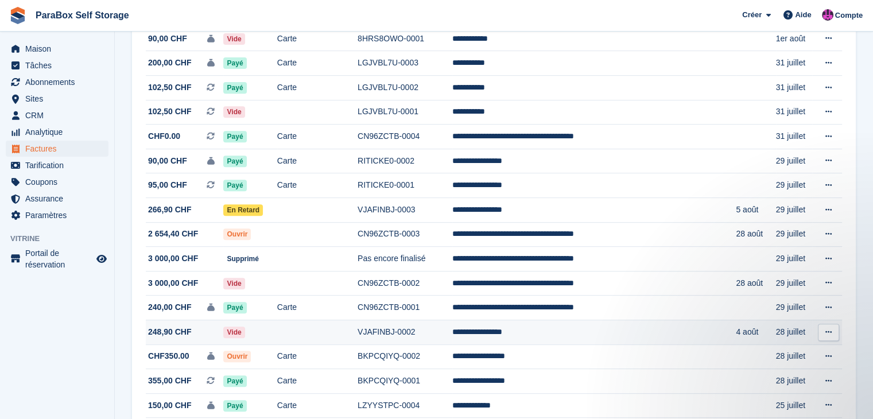
scroll to position [517, 0]
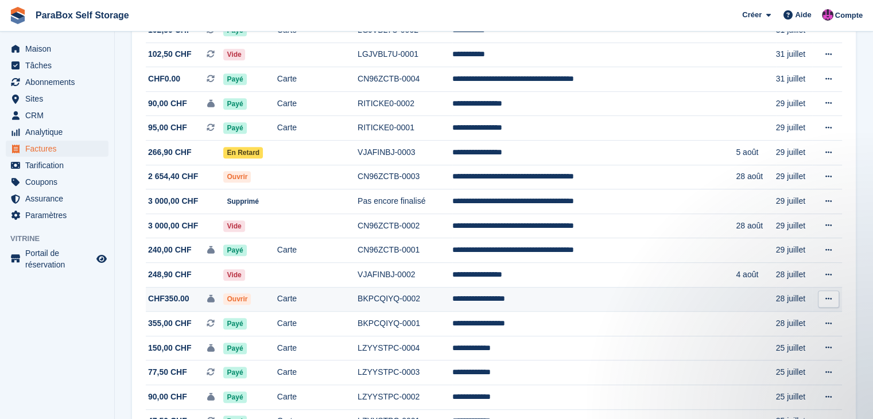
click at [277, 307] on td "Ouvrir" at bounding box center [249, 299] width 53 height 25
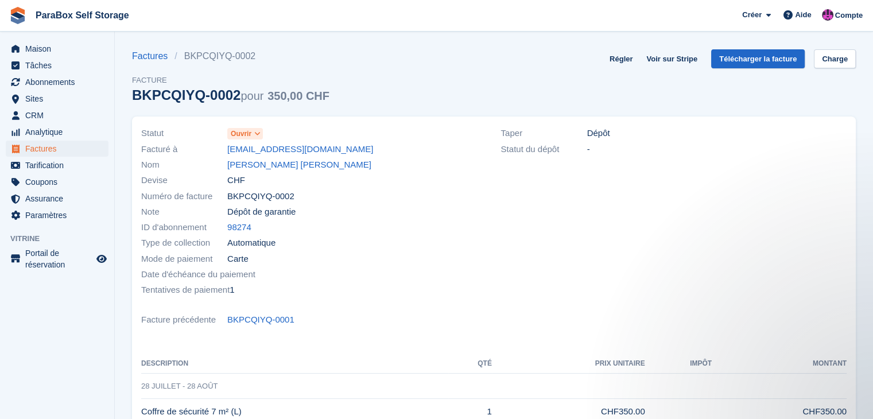
drag, startPoint x: 501, startPoint y: 149, endPoint x: 559, endPoint y: 154, distance: 58.8
click at [552, 154] on font "Statut du dépôt" at bounding box center [530, 149] width 59 height 10
click at [50, 87] on font "Abonnements" at bounding box center [49, 81] width 49 height 11
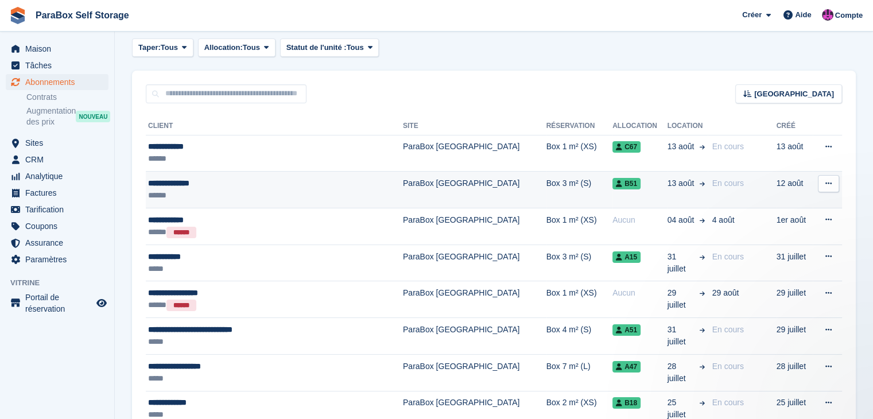
scroll to position [115, 0]
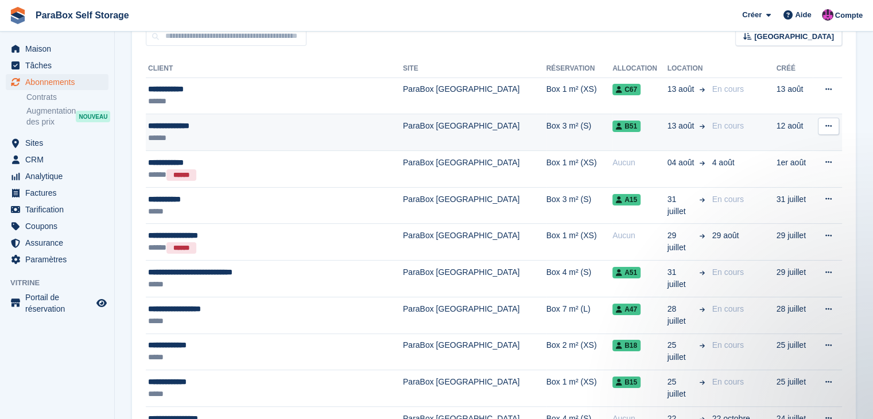
click at [280, 133] on div "******" at bounding box center [251, 138] width 207 height 12
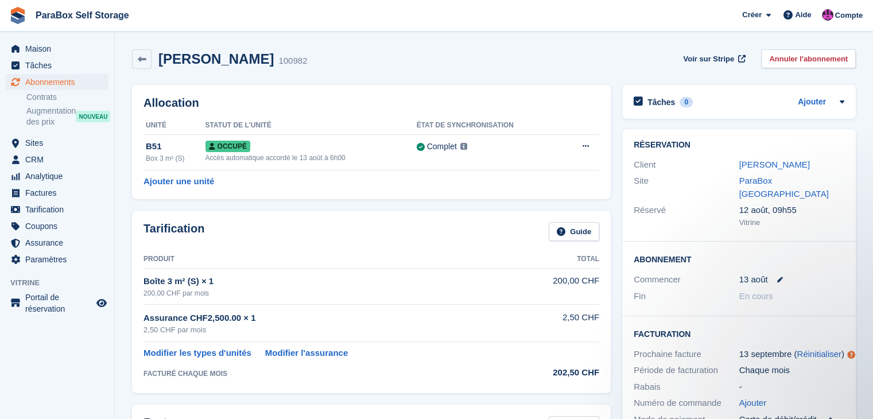
scroll to position [115, 0]
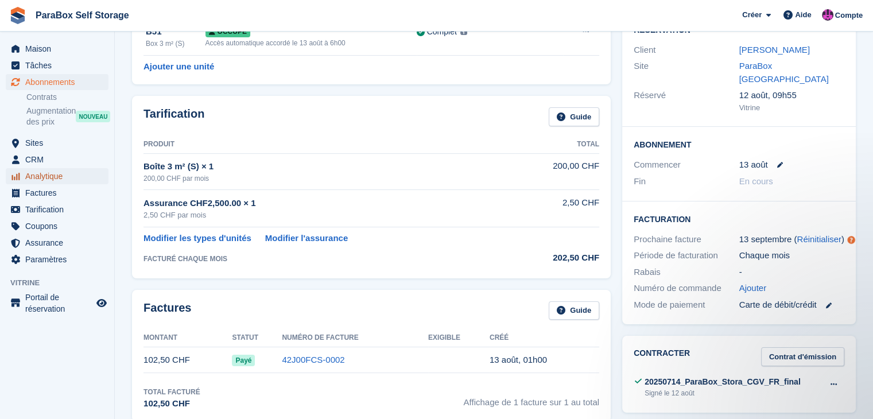
click at [94, 171] on link "Analytique" at bounding box center [57, 176] width 103 height 16
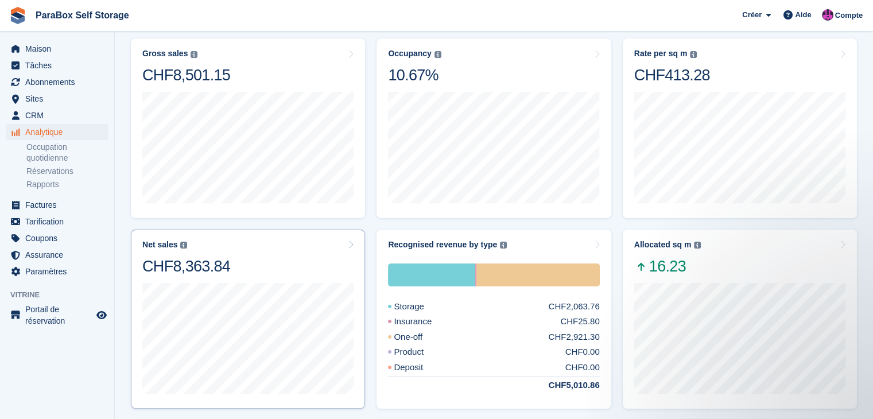
scroll to position [222, 0]
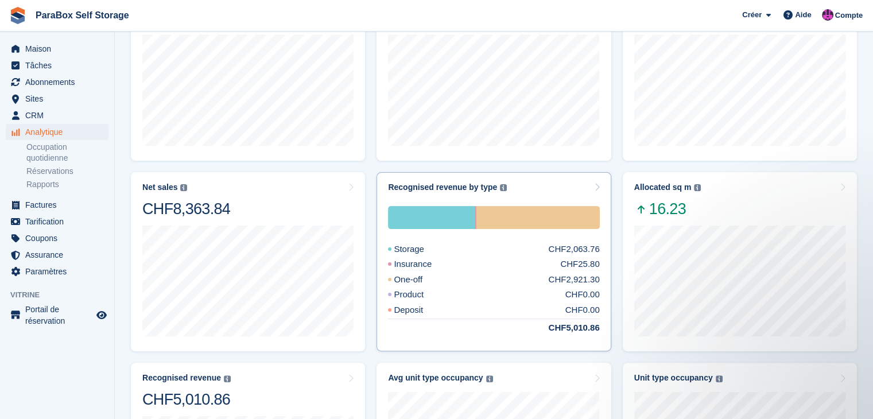
click at [517, 266] on div "Insurance CHF25.80" at bounding box center [493, 264] width 211 height 13
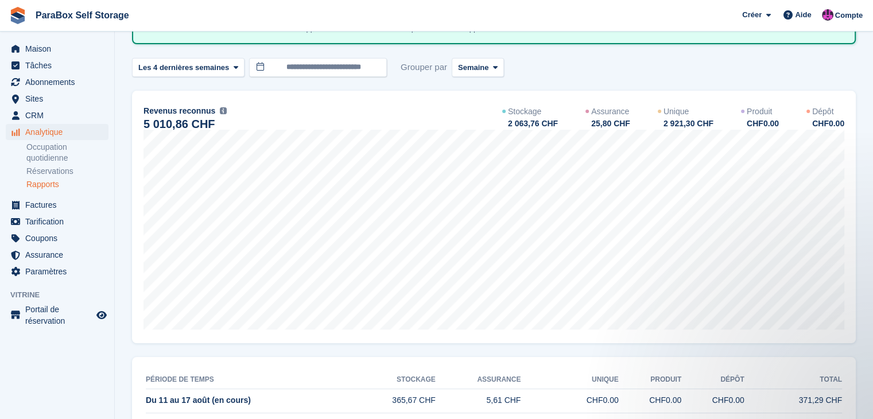
scroll to position [57, 0]
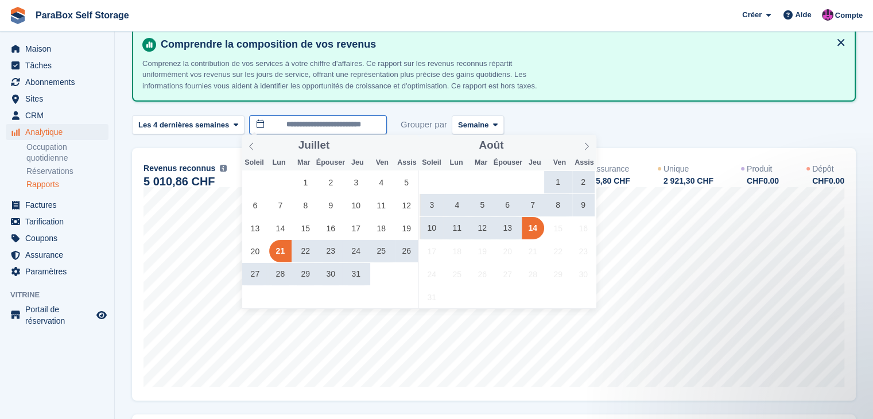
click at [362, 127] on input "**********" at bounding box center [318, 124] width 138 height 19
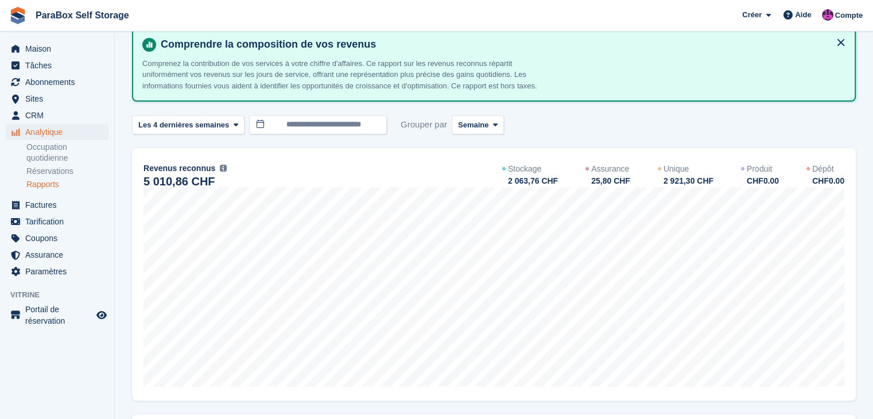
click at [523, 122] on div "**********" at bounding box center [494, 124] width 724 height 19
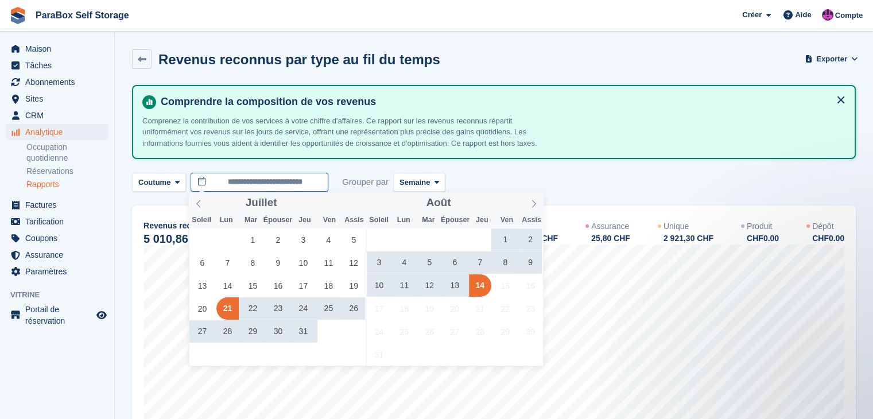
click at [253, 177] on input "**********" at bounding box center [260, 182] width 138 height 19
click at [257, 231] on span "1" at bounding box center [253, 240] width 22 height 22
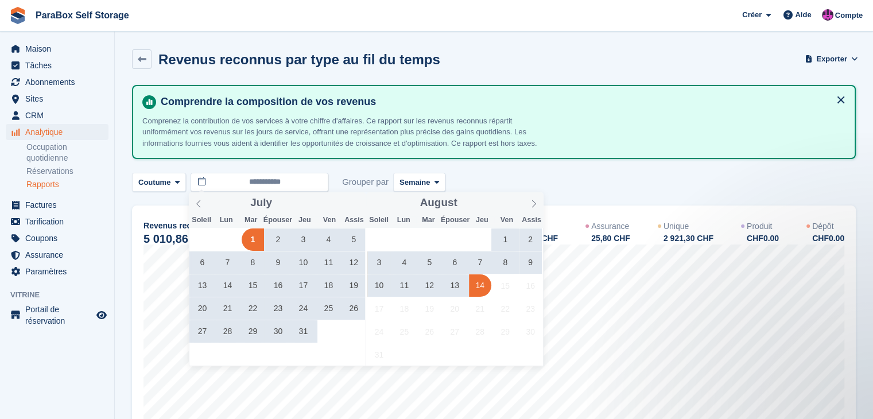
click at [482, 283] on span "14" at bounding box center [480, 285] width 22 height 22
type input "**********"
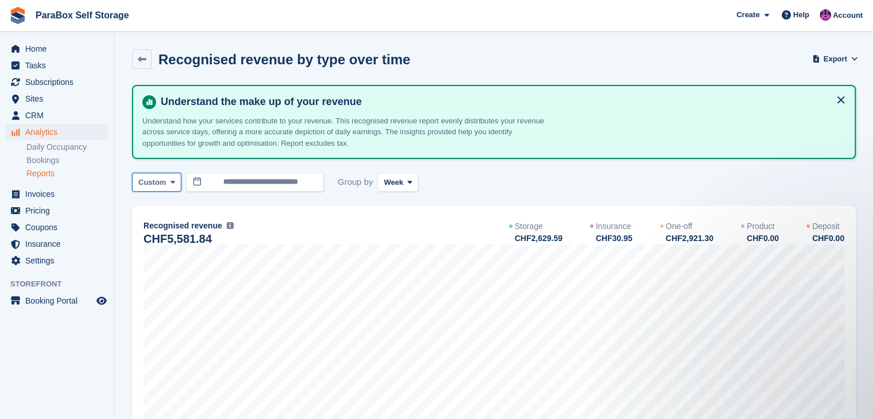
click at [156, 180] on span "Custom" at bounding box center [152, 182] width 28 height 11
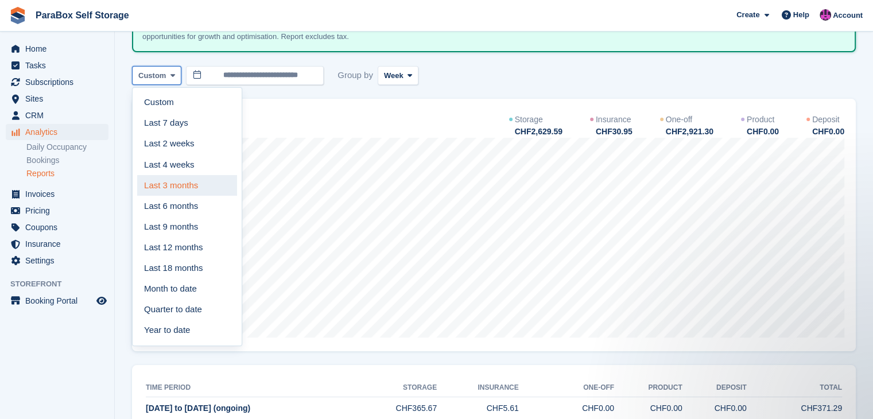
scroll to position [107, 0]
click at [181, 239] on link "Last 12 months" at bounding box center [187, 247] width 100 height 21
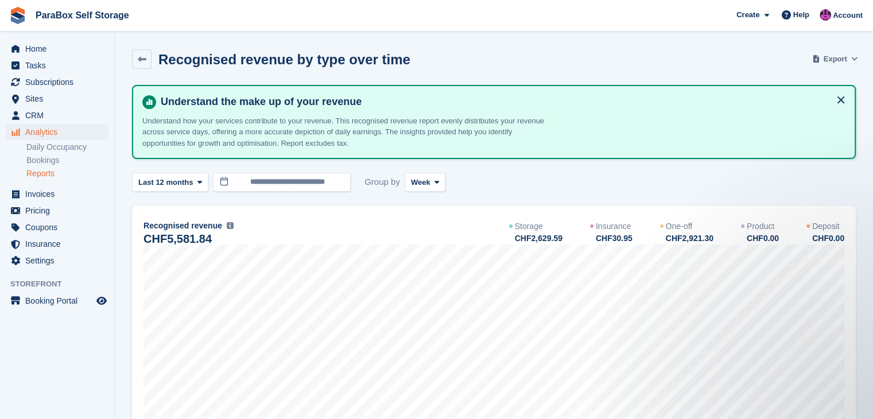
click at [845, 57] on span "Export" at bounding box center [836, 58] width 24 height 11
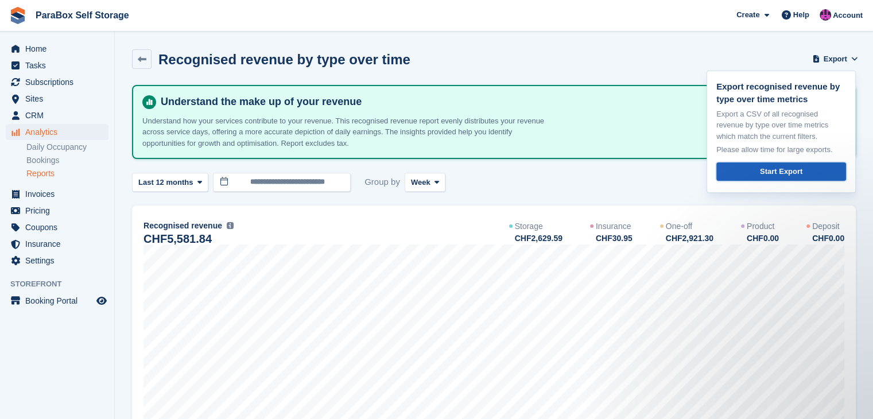
click at [752, 177] on link "Start Export" at bounding box center [782, 172] width 130 height 19
click at [653, 61] on div "Recognised revenue by type over time Export Export recognised revenue by type o…" at bounding box center [494, 65] width 724 height 33
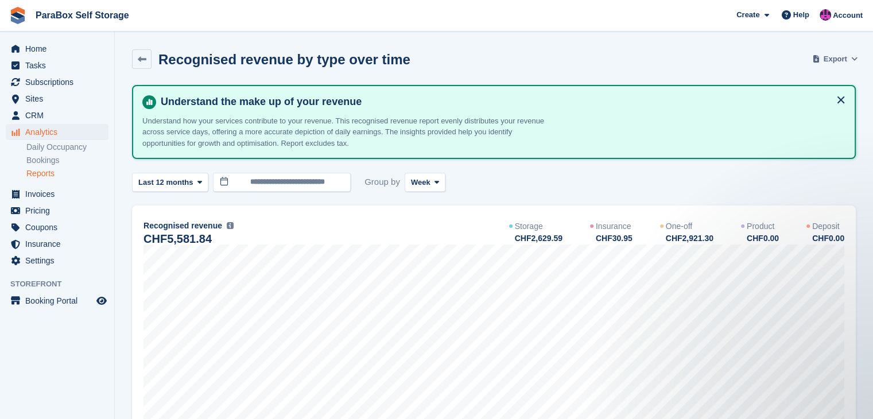
click at [838, 58] on span "Export" at bounding box center [836, 58] width 24 height 11
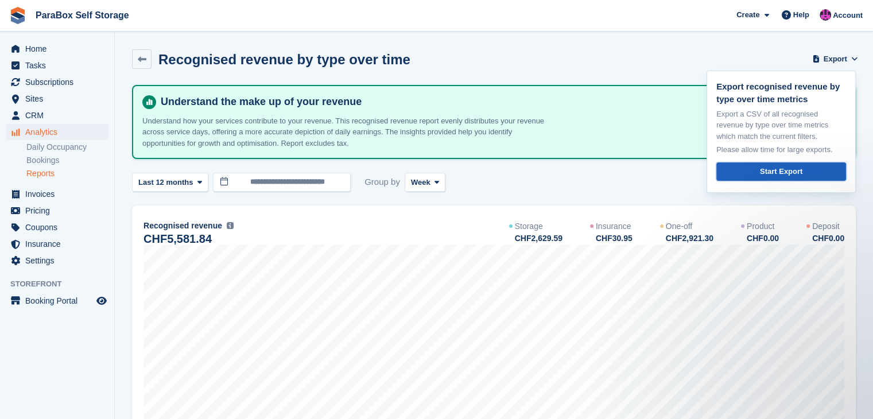
click at [765, 173] on div "Start Export" at bounding box center [781, 171] width 42 height 11
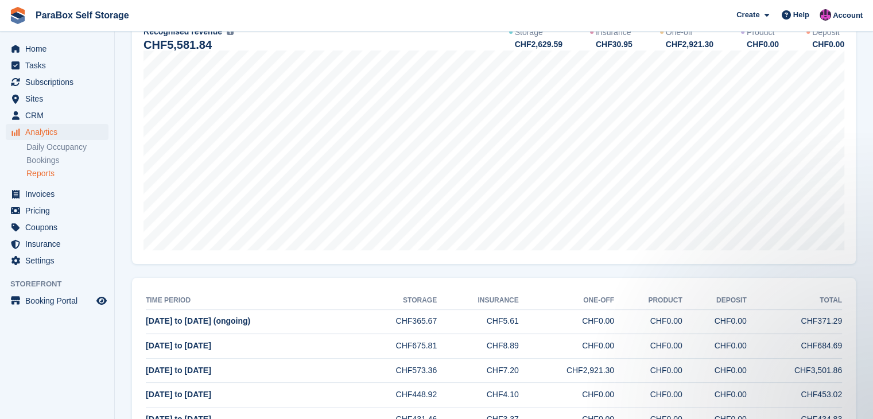
scroll to position [79, 0]
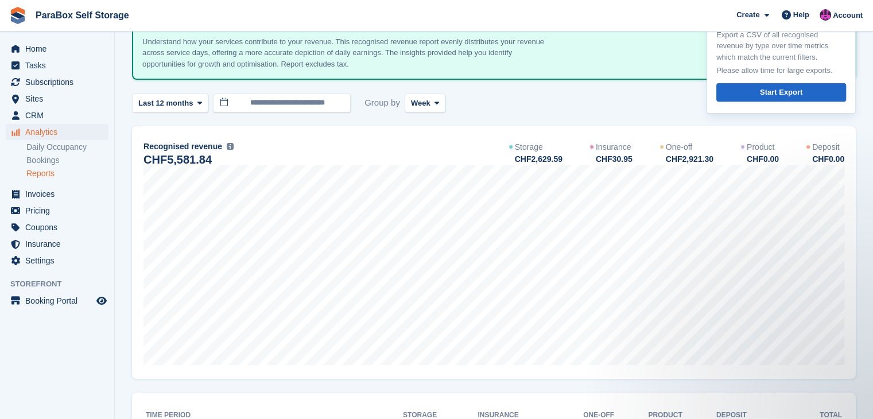
drag, startPoint x: 219, startPoint y: 160, endPoint x: 211, endPoint y: 160, distance: 8.0
click at [211, 160] on div "CHF5,581.84" at bounding box center [189, 160] width 90 height 10
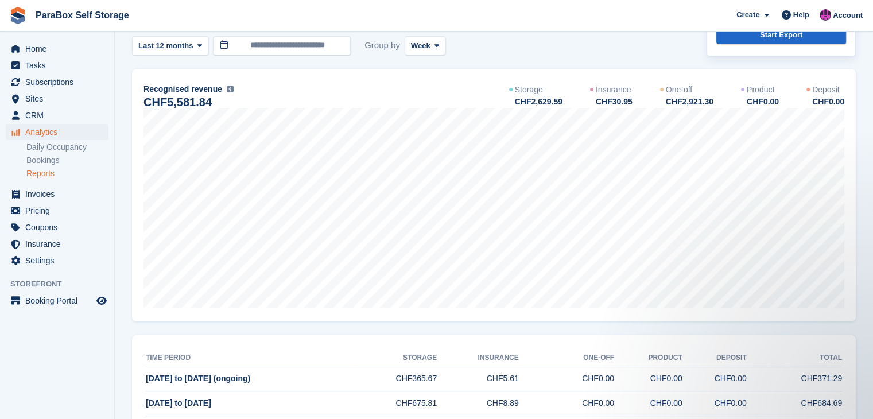
scroll to position [22, 0]
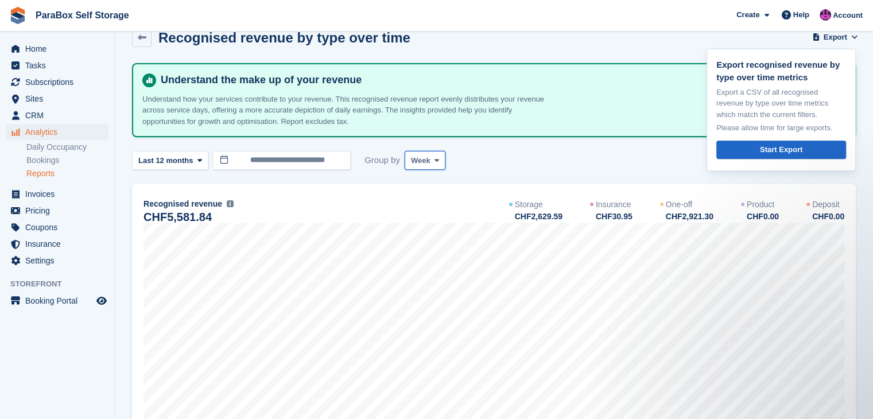
click at [411, 157] on span "Week" at bounding box center [421, 160] width 20 height 11
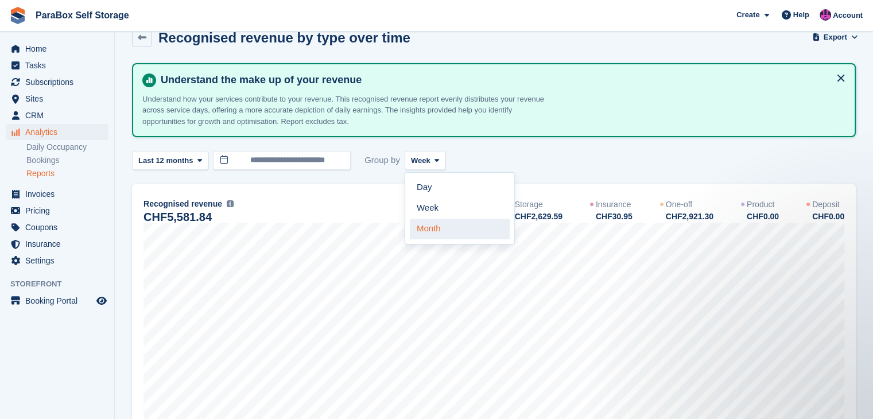
click at [425, 231] on link "Month" at bounding box center [460, 229] width 100 height 21
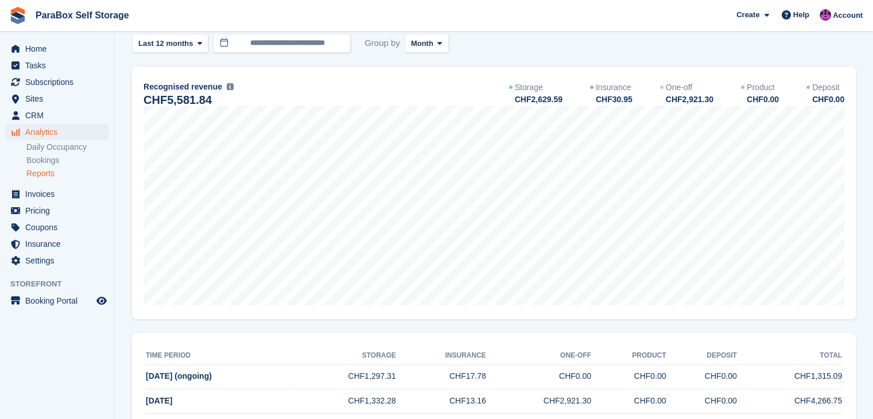
scroll to position [140, 0]
click at [59, 196] on span "Invoices" at bounding box center [59, 194] width 69 height 16
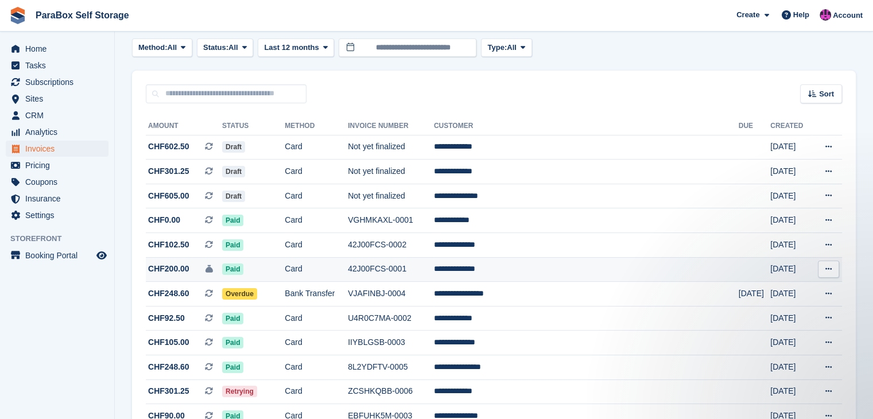
click at [206, 273] on span "CHF200.00 This is a security deposit invoice." at bounding box center [184, 269] width 76 height 12
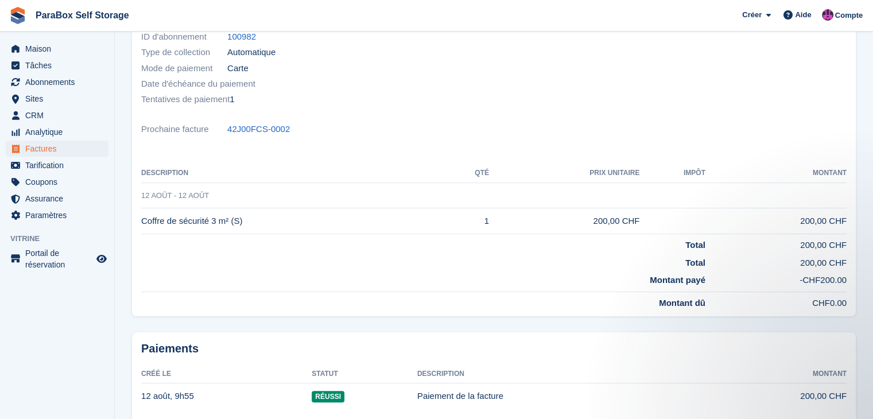
scroll to position [18, 0]
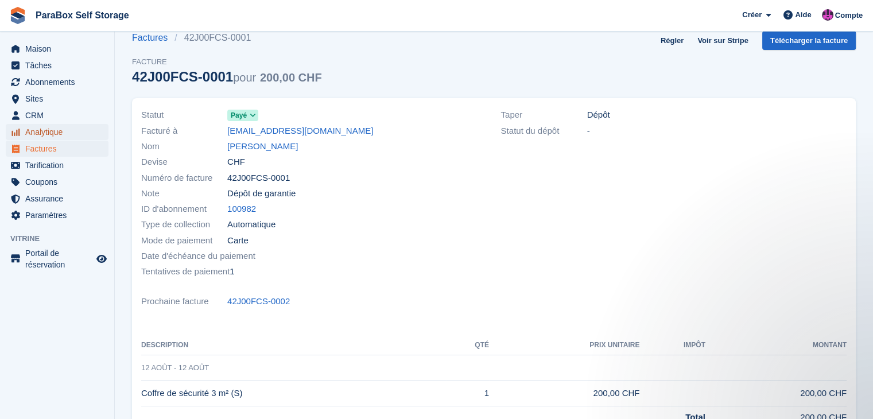
click at [42, 138] on span "Analytique" at bounding box center [59, 132] width 69 height 16
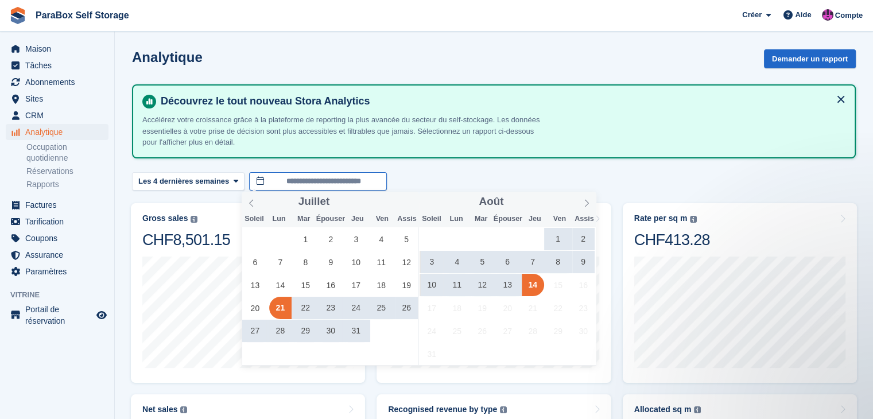
click at [274, 179] on input "**********" at bounding box center [318, 181] width 138 height 19
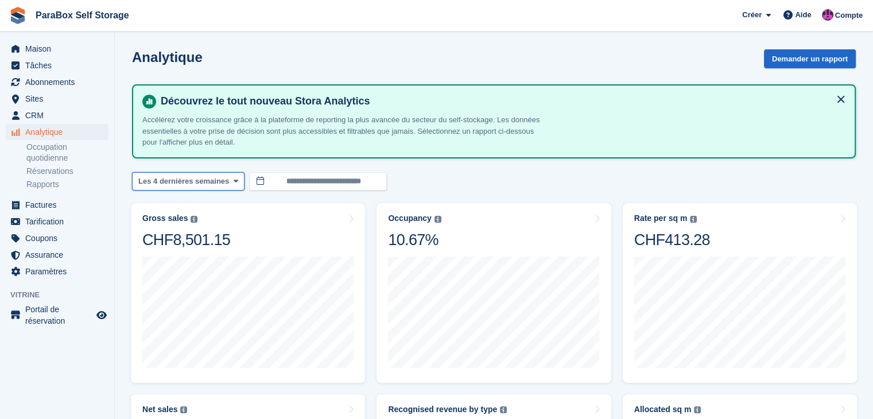
click at [198, 186] on span "Les 4 dernières semaines" at bounding box center [183, 181] width 91 height 11
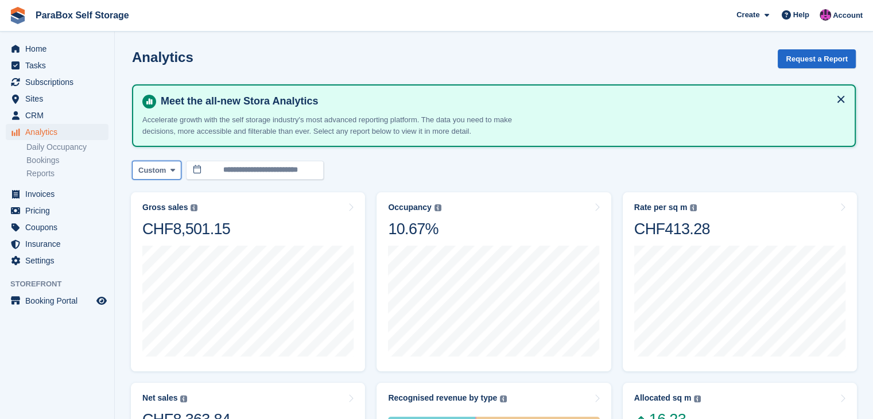
click at [165, 168] on button "Custom" at bounding box center [156, 170] width 49 height 19
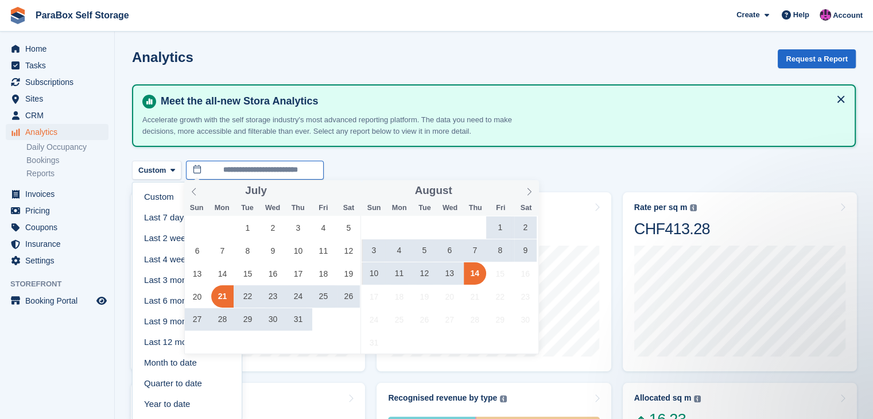
click at [261, 168] on input "**********" at bounding box center [255, 170] width 138 height 19
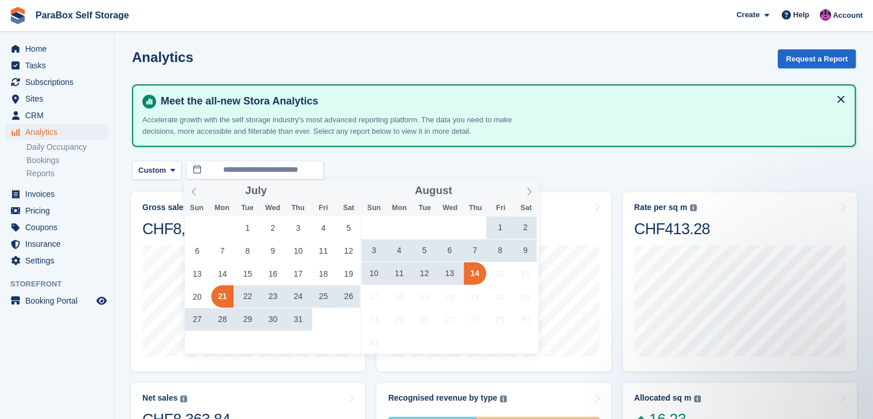
click at [431, 280] on span "12" at bounding box center [424, 273] width 22 height 22
type input "**********"
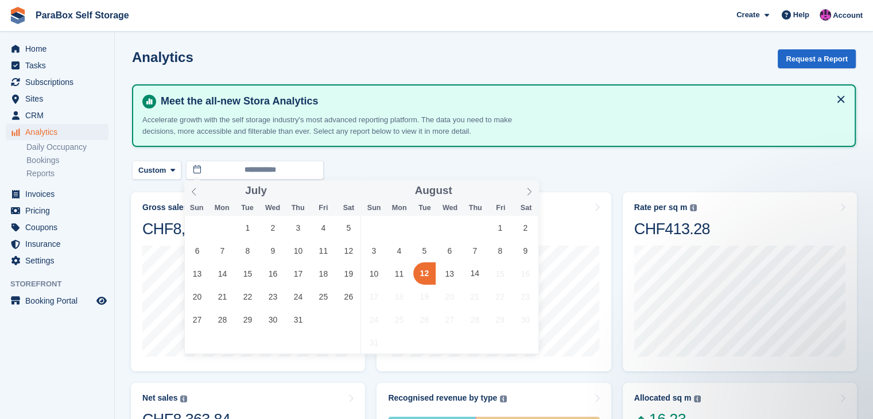
click at [420, 279] on span "12" at bounding box center [424, 273] width 22 height 22
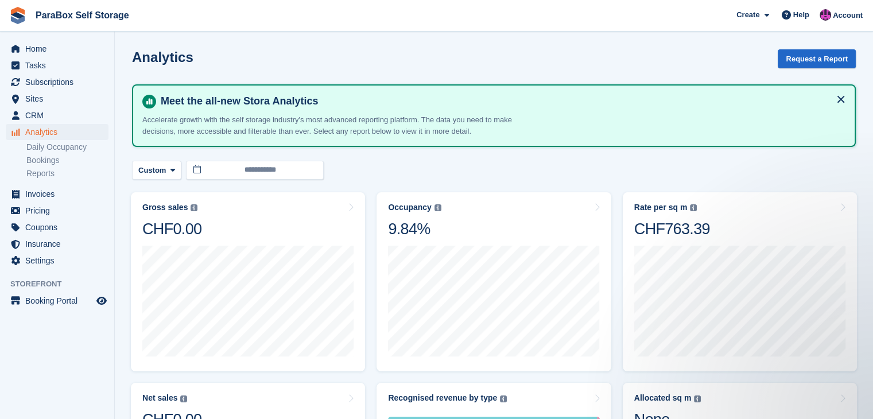
scroll to position [82, 0]
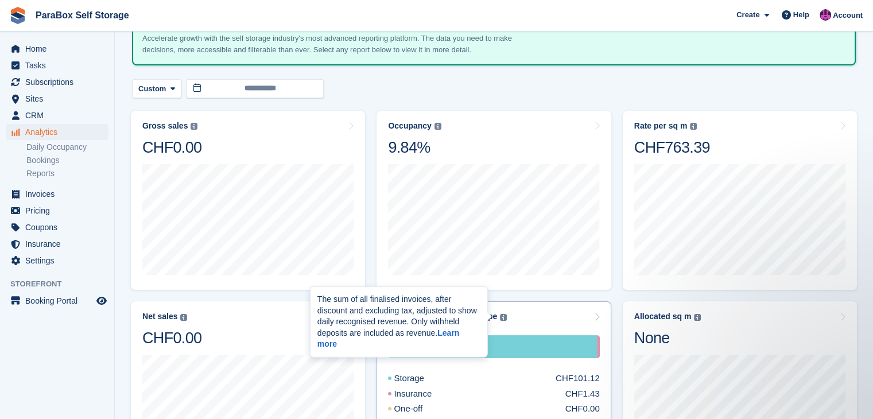
click at [500, 318] on img at bounding box center [503, 317] width 7 height 7
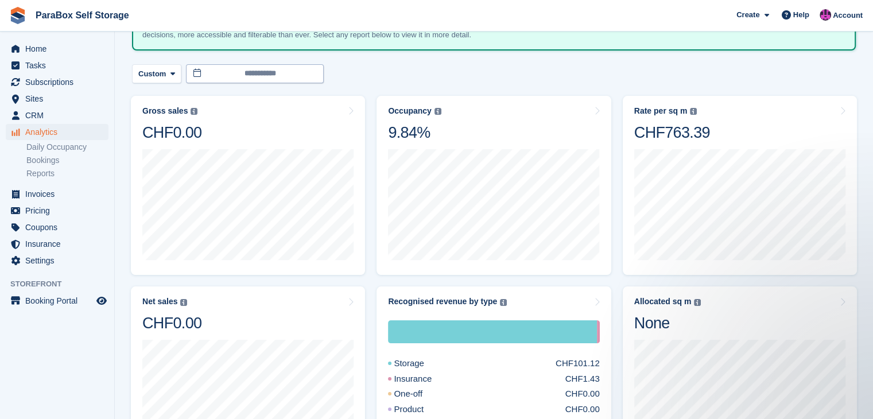
scroll to position [39, 0]
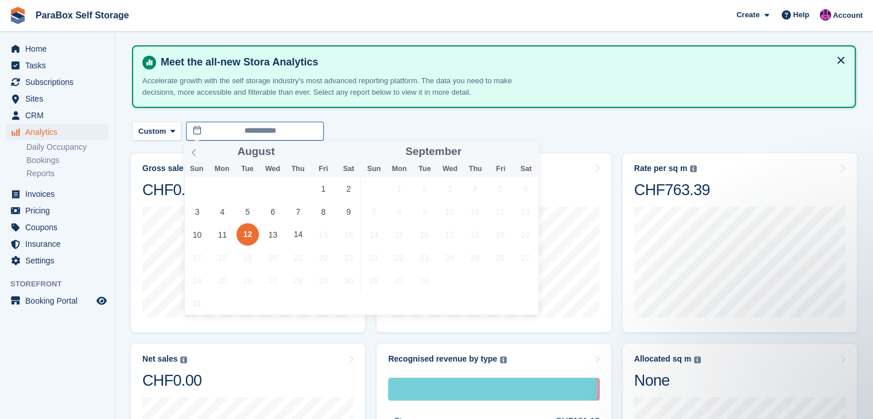
click at [196, 158] on span at bounding box center [194, 151] width 20 height 20
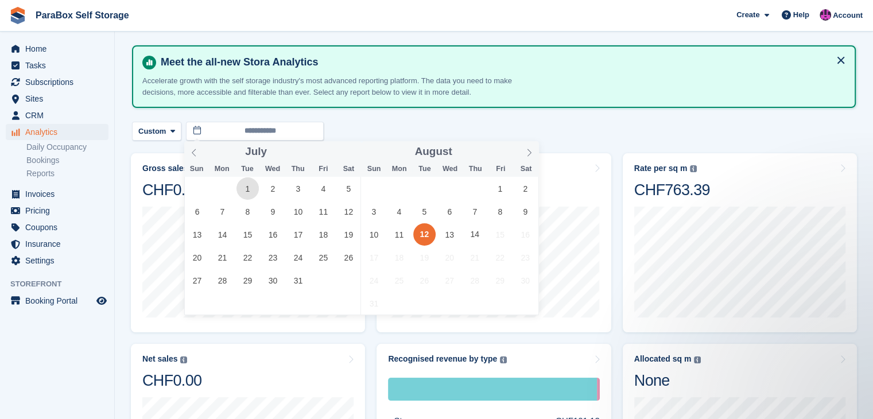
click at [254, 194] on span "1" at bounding box center [248, 188] width 22 height 22
type input "**********"
click at [191, 156] on icon at bounding box center [194, 153] width 8 height 8
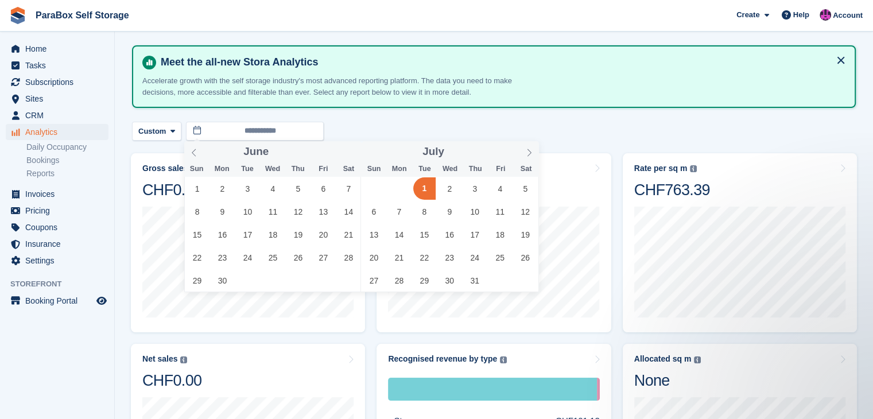
click at [417, 197] on span "1" at bounding box center [424, 188] width 22 height 22
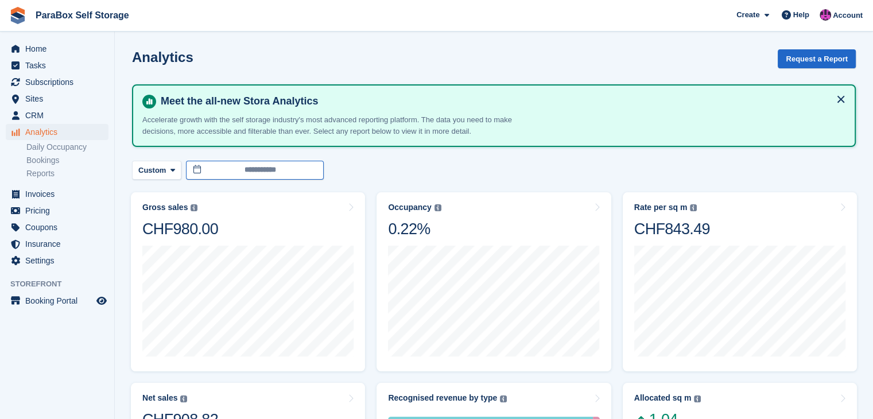
click at [199, 165] on input "**********" at bounding box center [255, 170] width 138 height 19
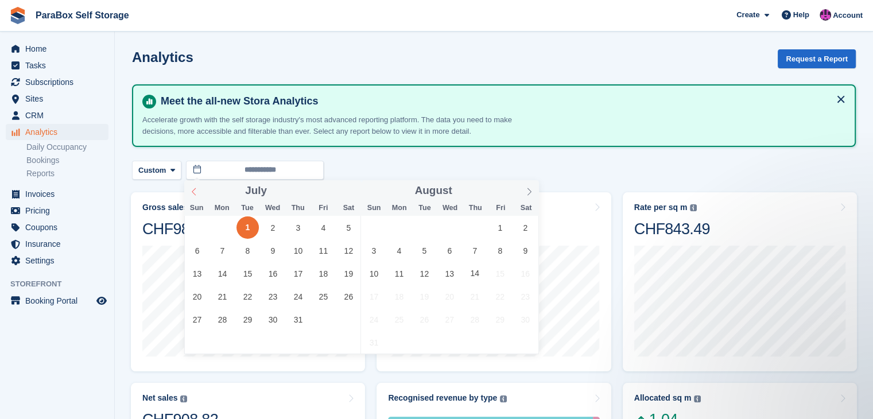
click at [200, 196] on span at bounding box center [194, 190] width 20 height 20
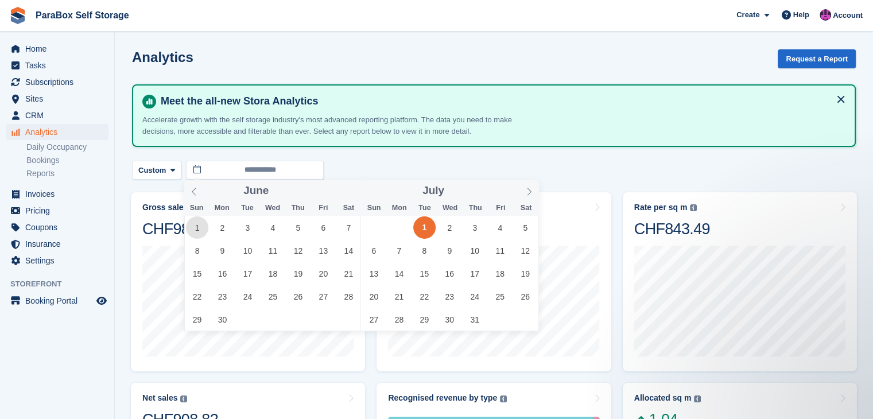
click at [206, 231] on span "1" at bounding box center [197, 227] width 22 height 22
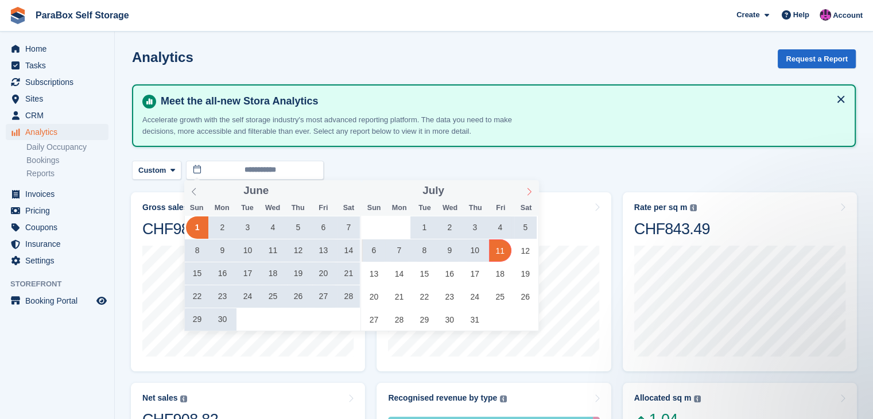
click at [528, 196] on span at bounding box center [530, 190] width 20 height 20
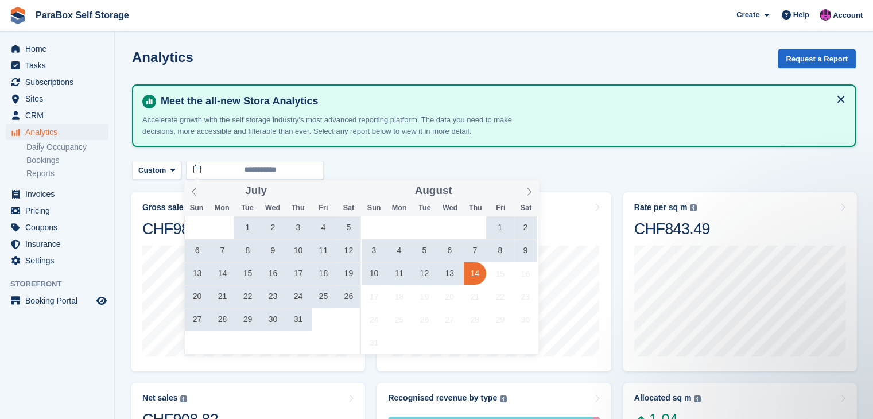
click at [480, 272] on span "14" at bounding box center [475, 273] width 22 height 22
type input "**********"
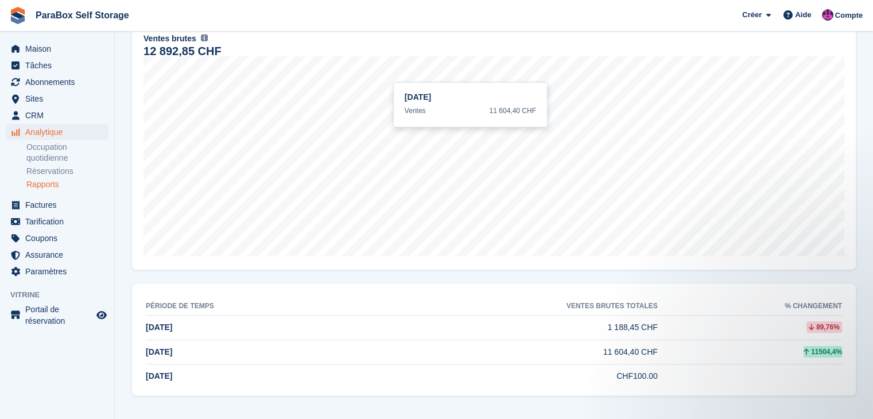
scroll to position [119, 0]
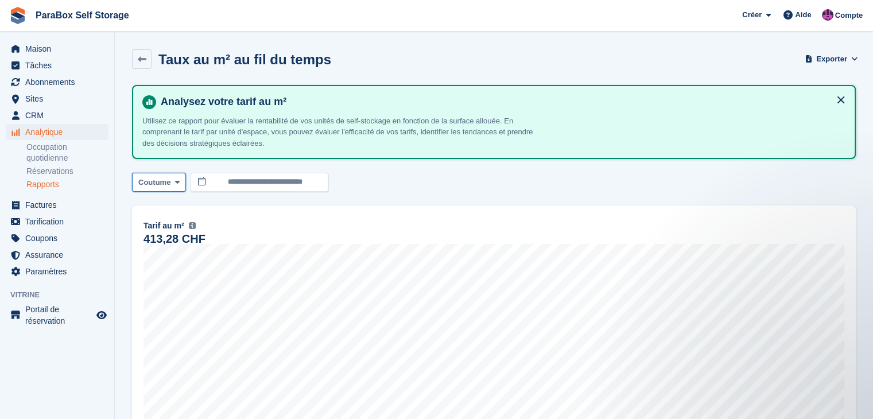
click at [157, 174] on button "Coutume" at bounding box center [159, 182] width 54 height 19
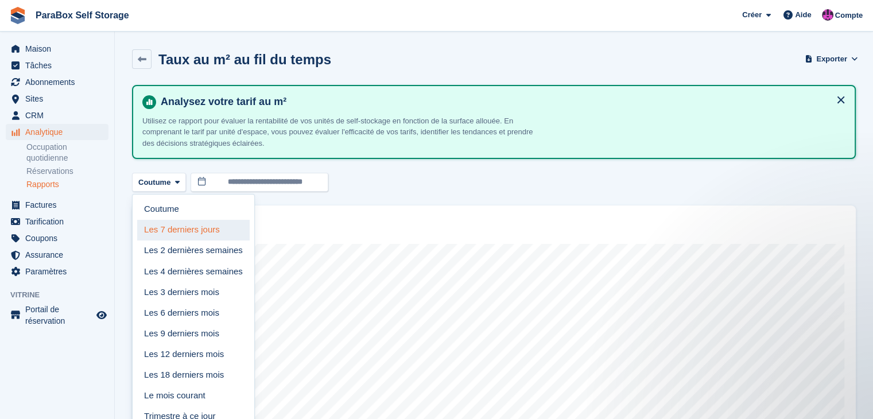
click at [173, 229] on font "Les 7 derniers jours" at bounding box center [182, 230] width 76 height 10
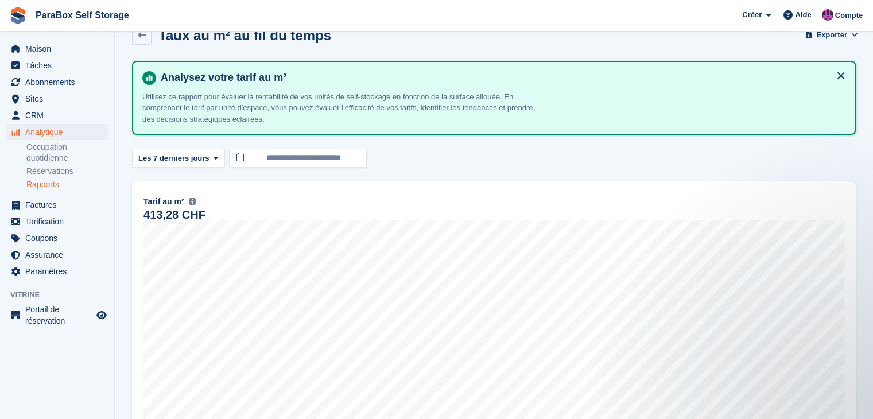
scroll to position [23, 0]
click at [214, 156] on icon at bounding box center [216, 159] width 5 height 7
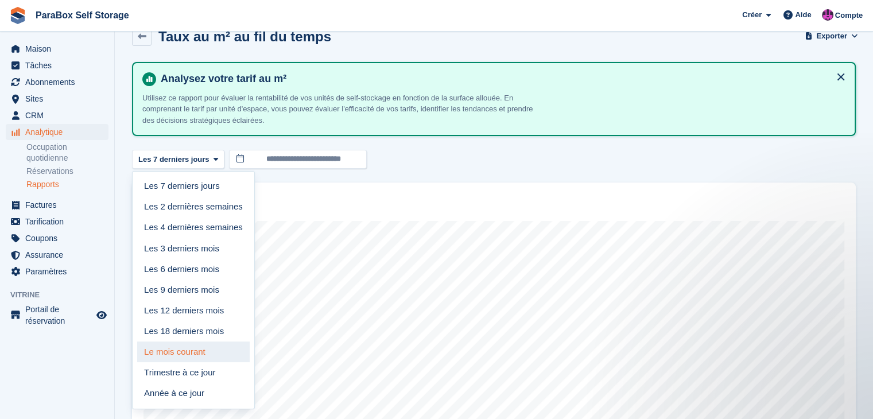
click at [179, 354] on font "Le mois courant" at bounding box center [174, 352] width 61 height 10
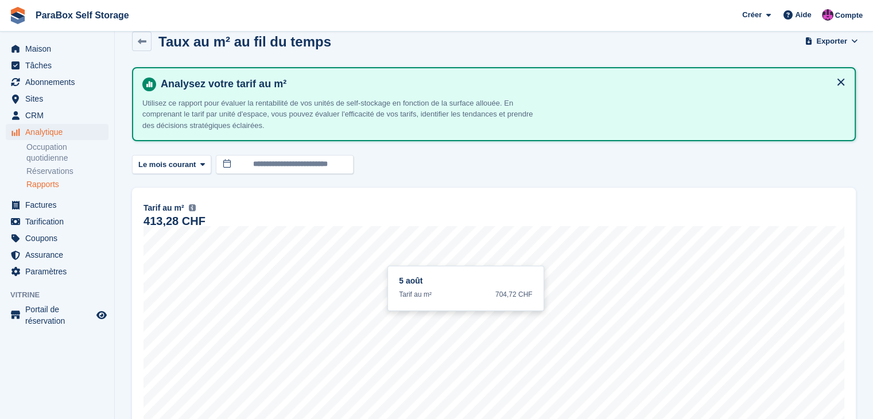
scroll to position [17, 0]
click at [144, 40] on icon at bounding box center [142, 42] width 9 height 9
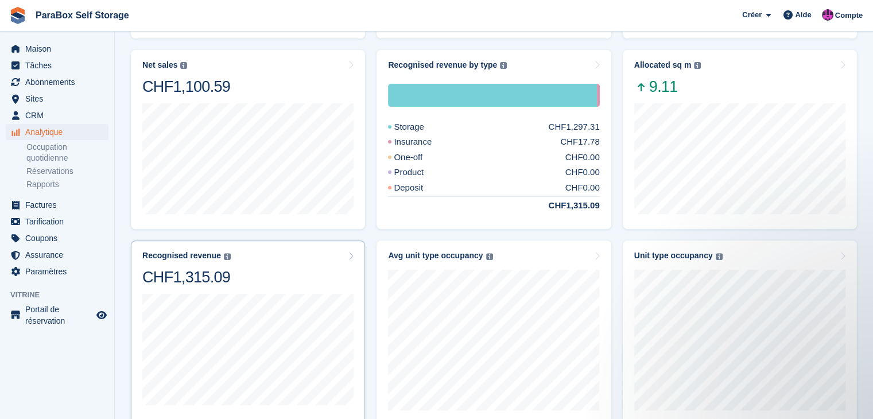
scroll to position [402, 0]
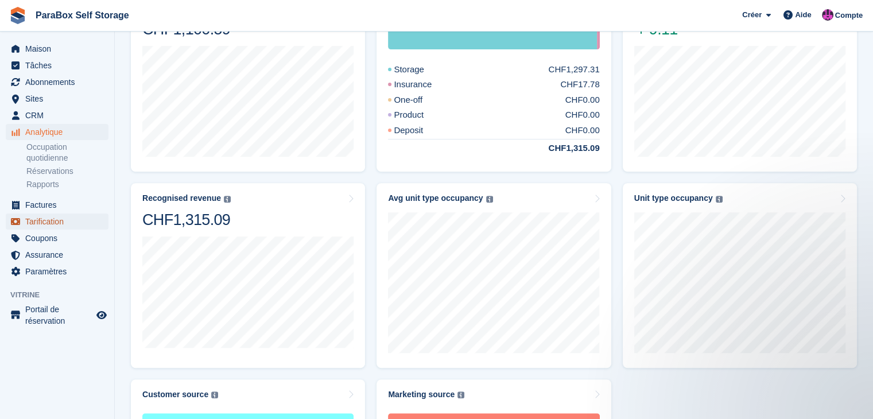
click at [67, 218] on span "Tarification" at bounding box center [59, 222] width 69 height 16
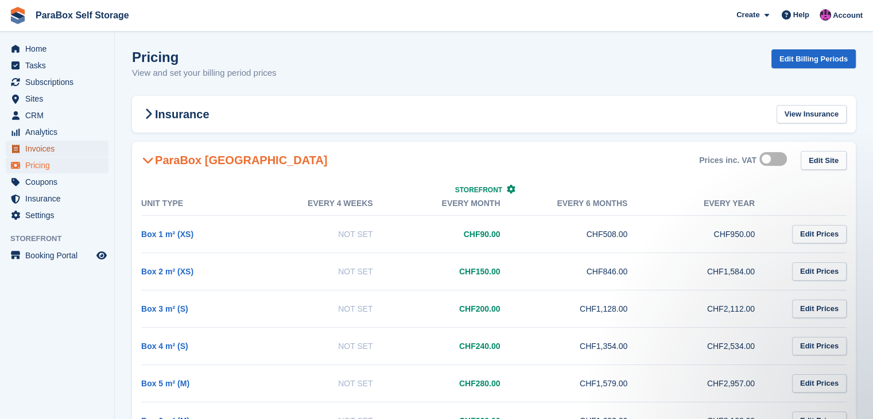
click at [78, 149] on span "Invoices" at bounding box center [59, 149] width 69 height 16
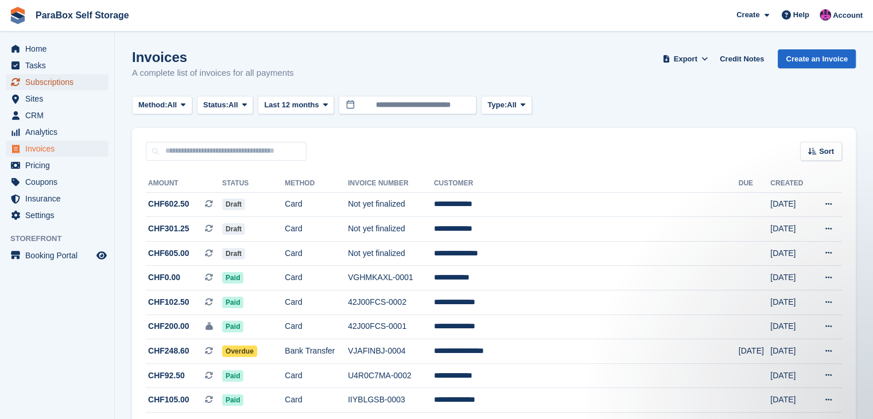
click at [78, 84] on span "Subscriptions" at bounding box center [59, 82] width 69 height 16
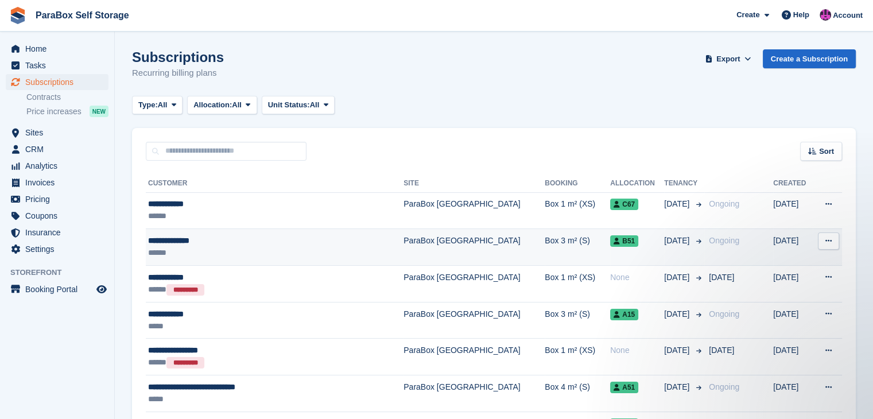
click at [545, 253] on td "Box 3 m² (S)" at bounding box center [577, 247] width 65 height 37
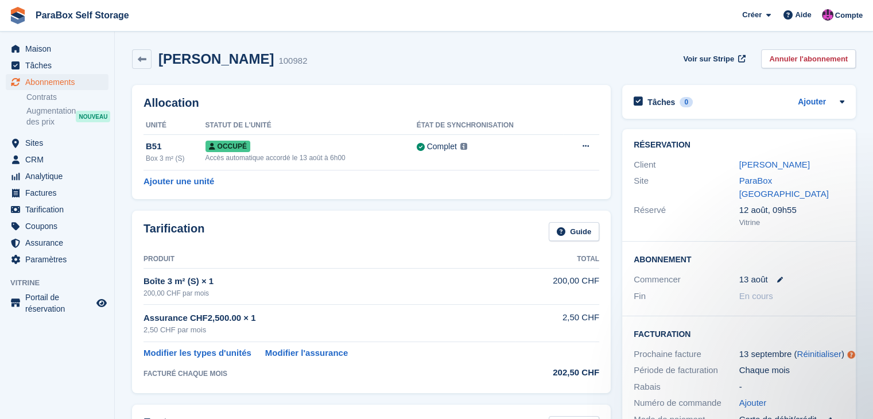
scroll to position [115, 0]
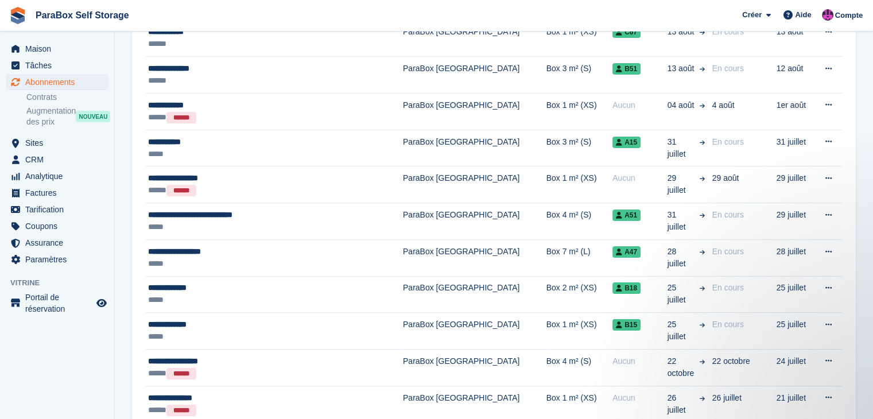
scroll to position [57, 0]
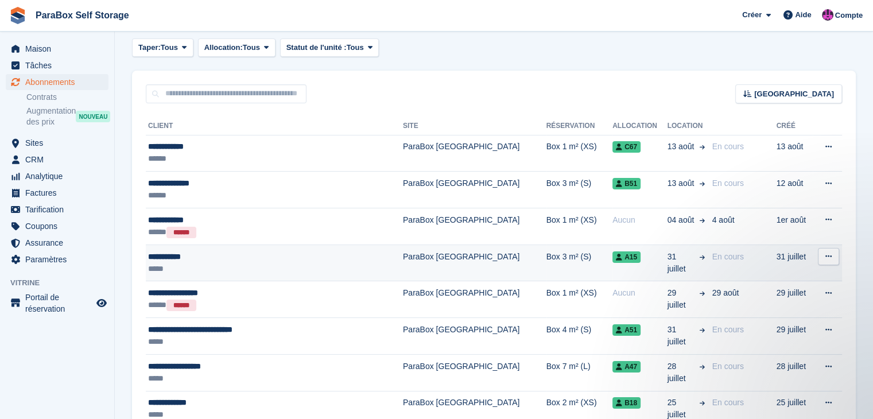
click at [276, 266] on div "*****" at bounding box center [251, 269] width 207 height 12
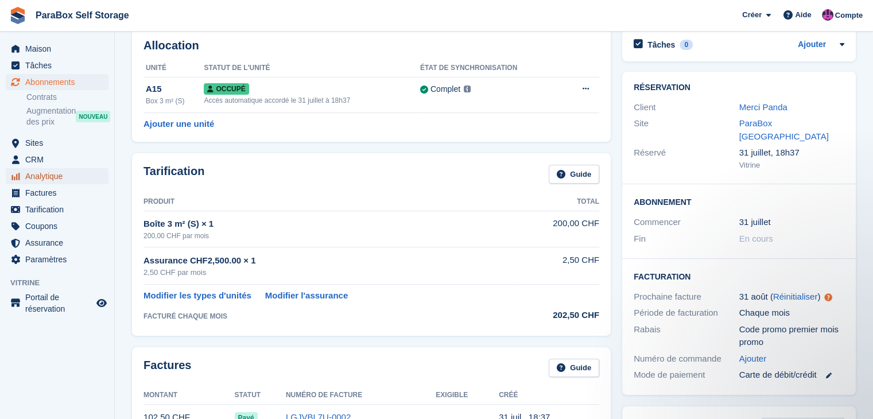
click at [61, 176] on font "Analytique" at bounding box center [43, 176] width 37 height 9
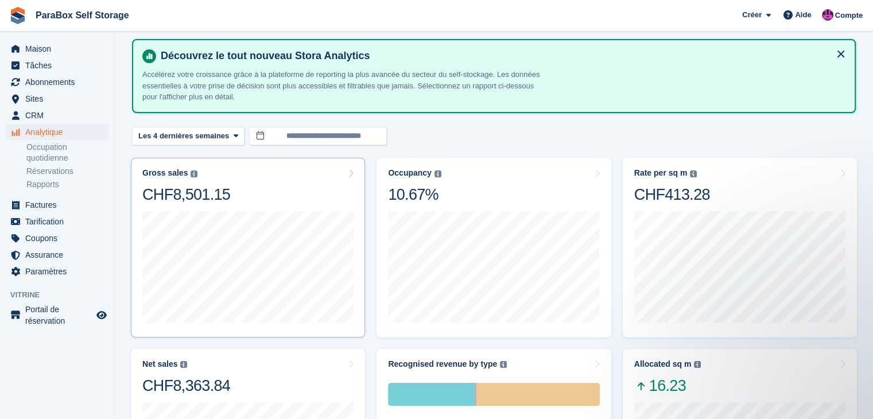
scroll to position [46, 0]
click at [226, 161] on div "Gross sales The sum of all finalised invoices, after discount and including tax…" at bounding box center [248, 247] width 234 height 180
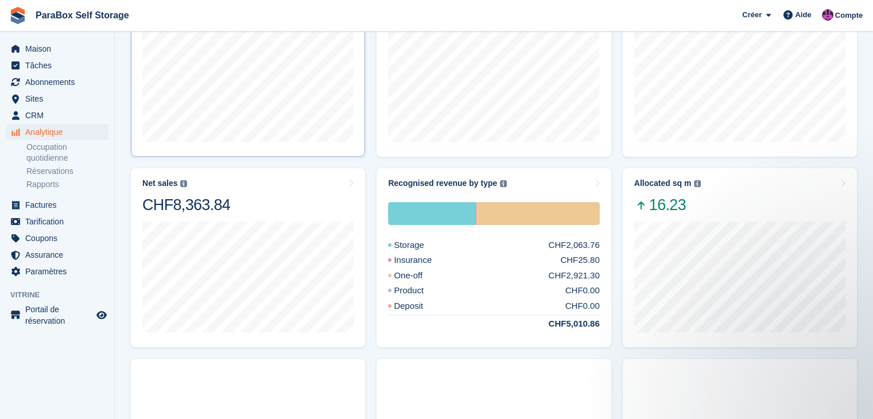
scroll to position [227, 0]
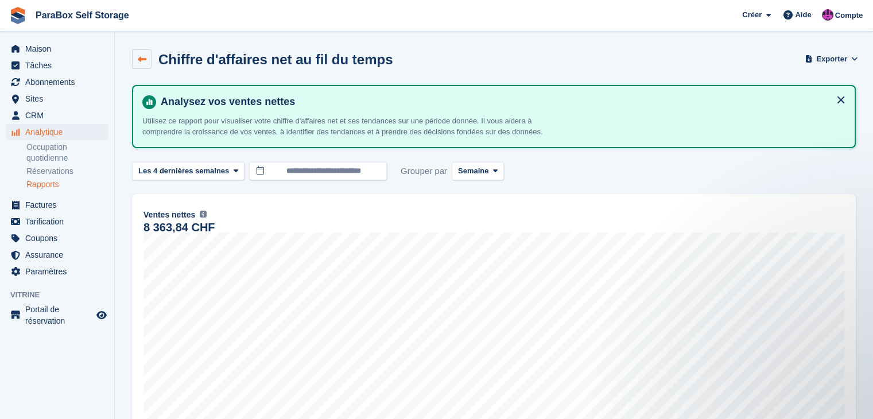
click at [140, 58] on icon at bounding box center [142, 59] width 9 height 9
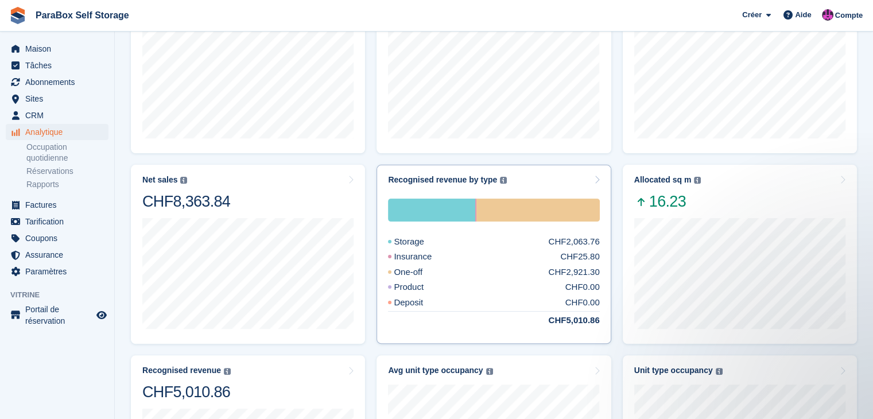
click at [496, 256] on div "Insurance CHF25.80" at bounding box center [493, 256] width 211 height 13
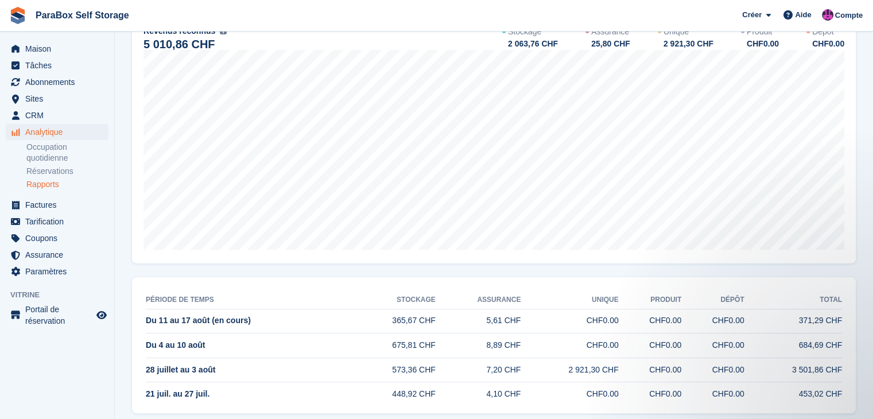
scroll to position [80, 0]
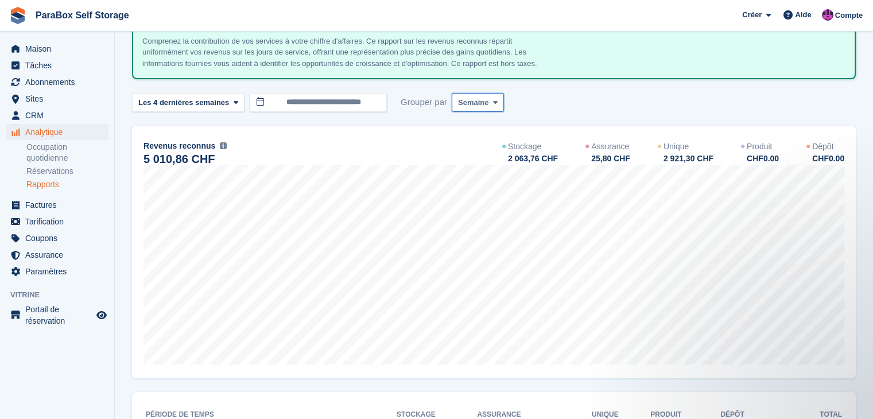
click at [480, 109] on button "Semaine" at bounding box center [478, 102] width 52 height 19
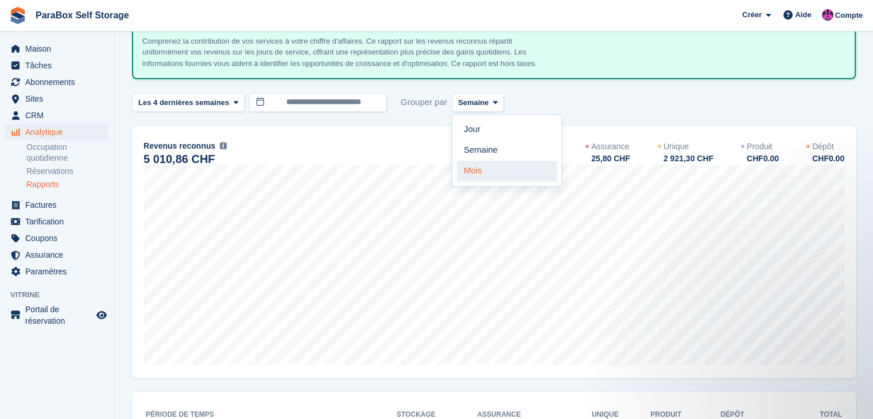
click at [497, 168] on link "Mois" at bounding box center [507, 171] width 100 height 21
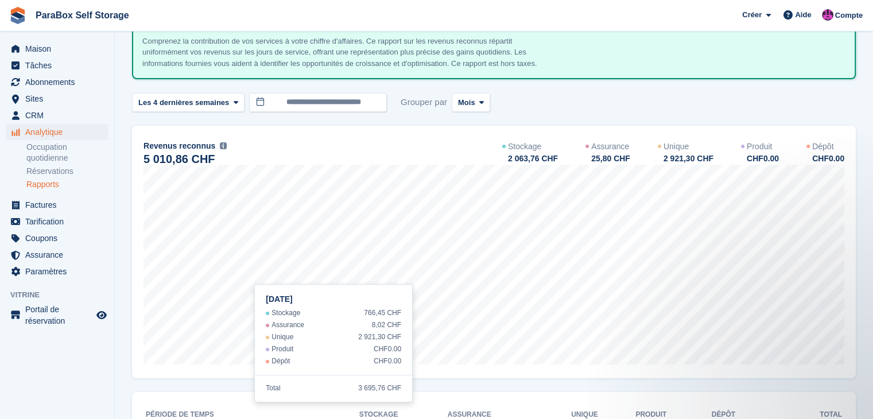
scroll to position [137, 0]
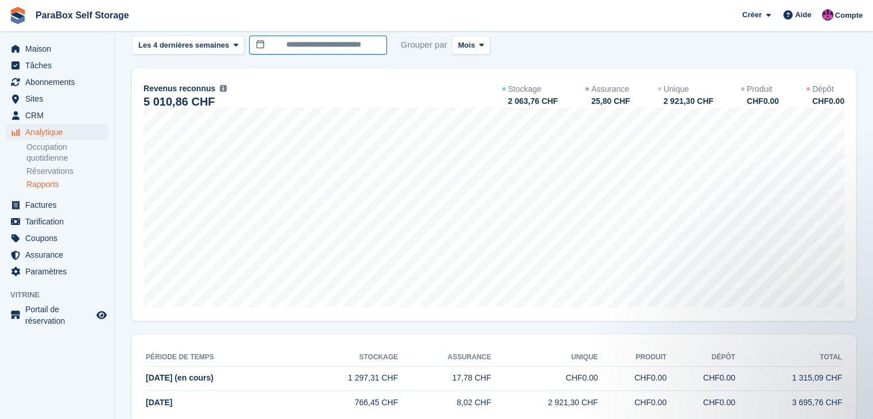
click at [312, 48] on input "**********" at bounding box center [318, 45] width 138 height 19
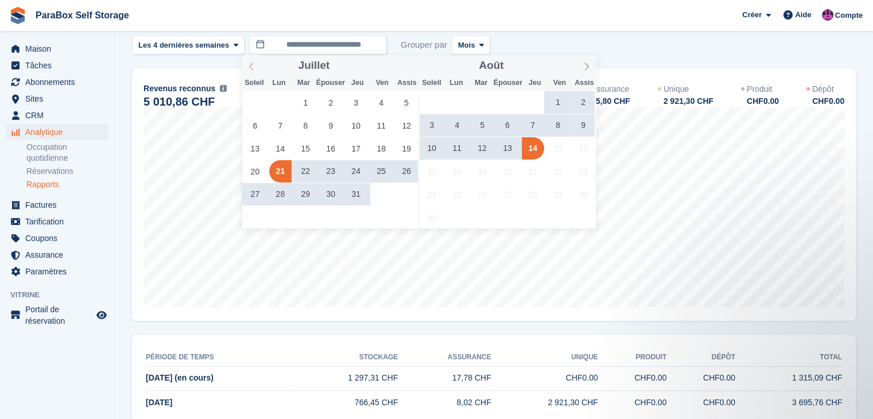
click at [256, 68] on span at bounding box center [252, 65] width 20 height 20
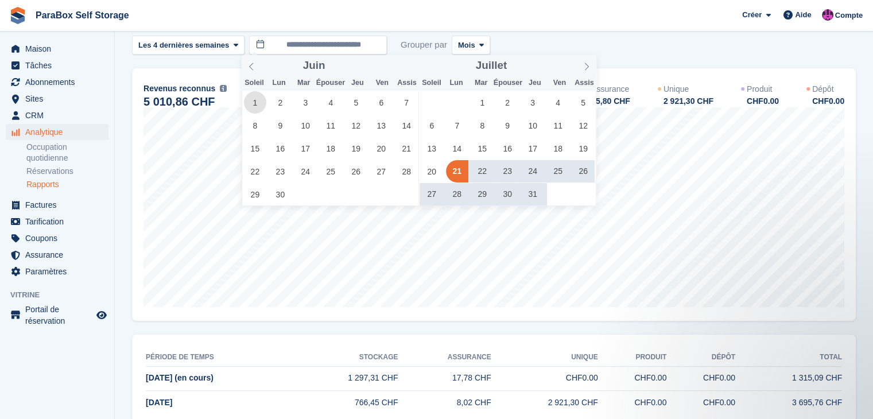
click at [256, 106] on font "1" at bounding box center [255, 102] width 5 height 9
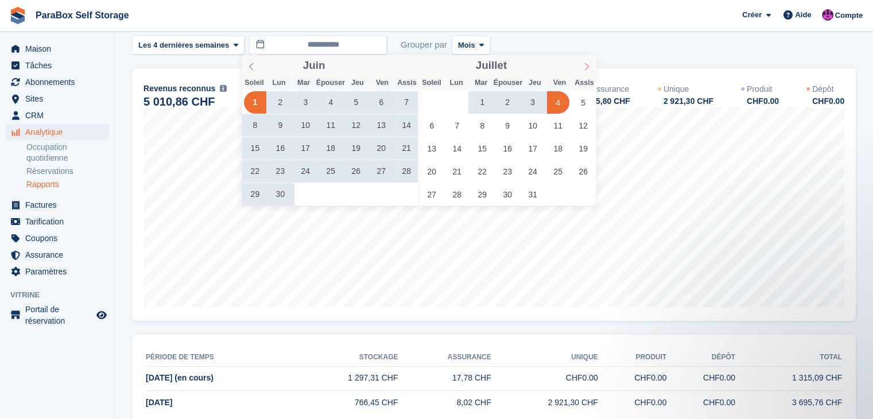
click at [579, 74] on span at bounding box center [587, 65] width 20 height 20
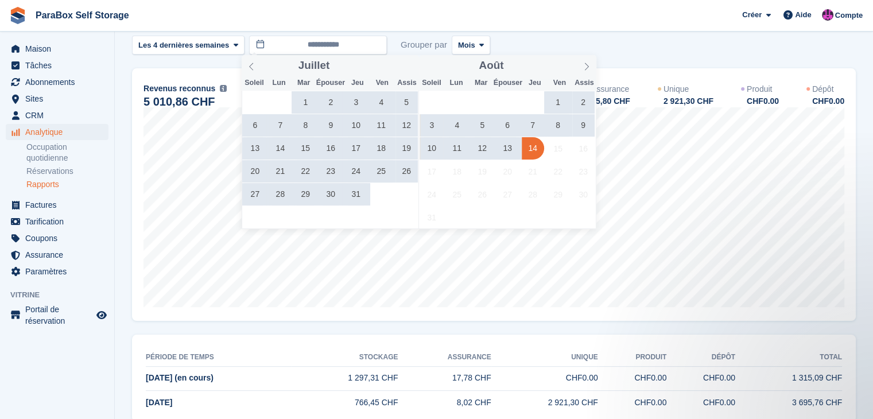
click at [531, 147] on font "14" at bounding box center [532, 148] width 9 height 9
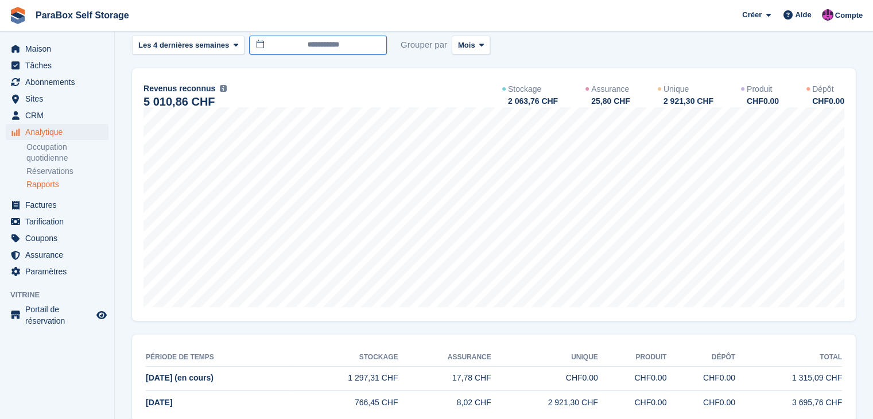
type input "**********"
